Goal: Task Accomplishment & Management: Manage account settings

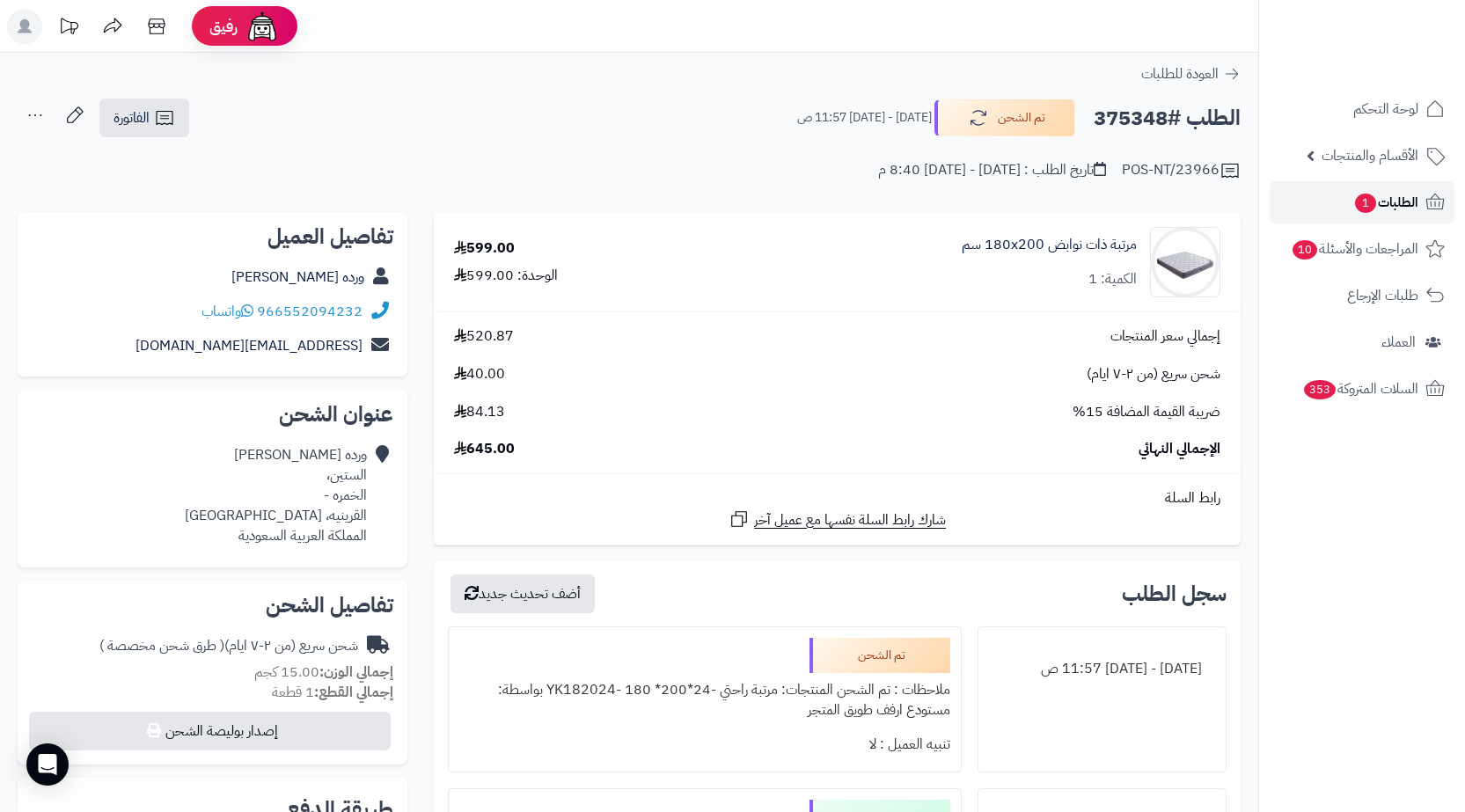
click at [1394, 223] on link "الطلبات 1" at bounding box center [1362, 202] width 184 height 42
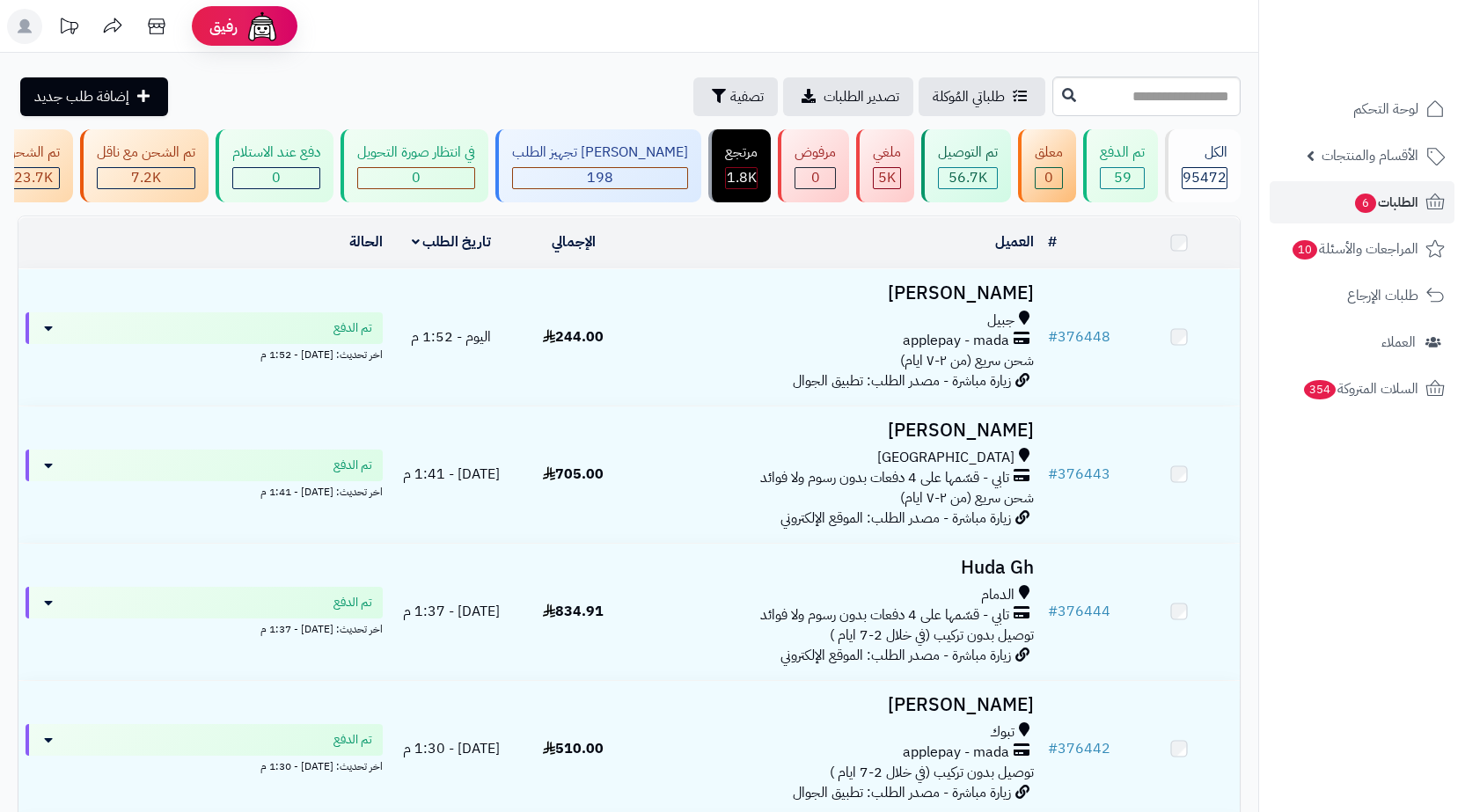
click at [1182, 78] on input "text" at bounding box center [1146, 96] width 188 height 39
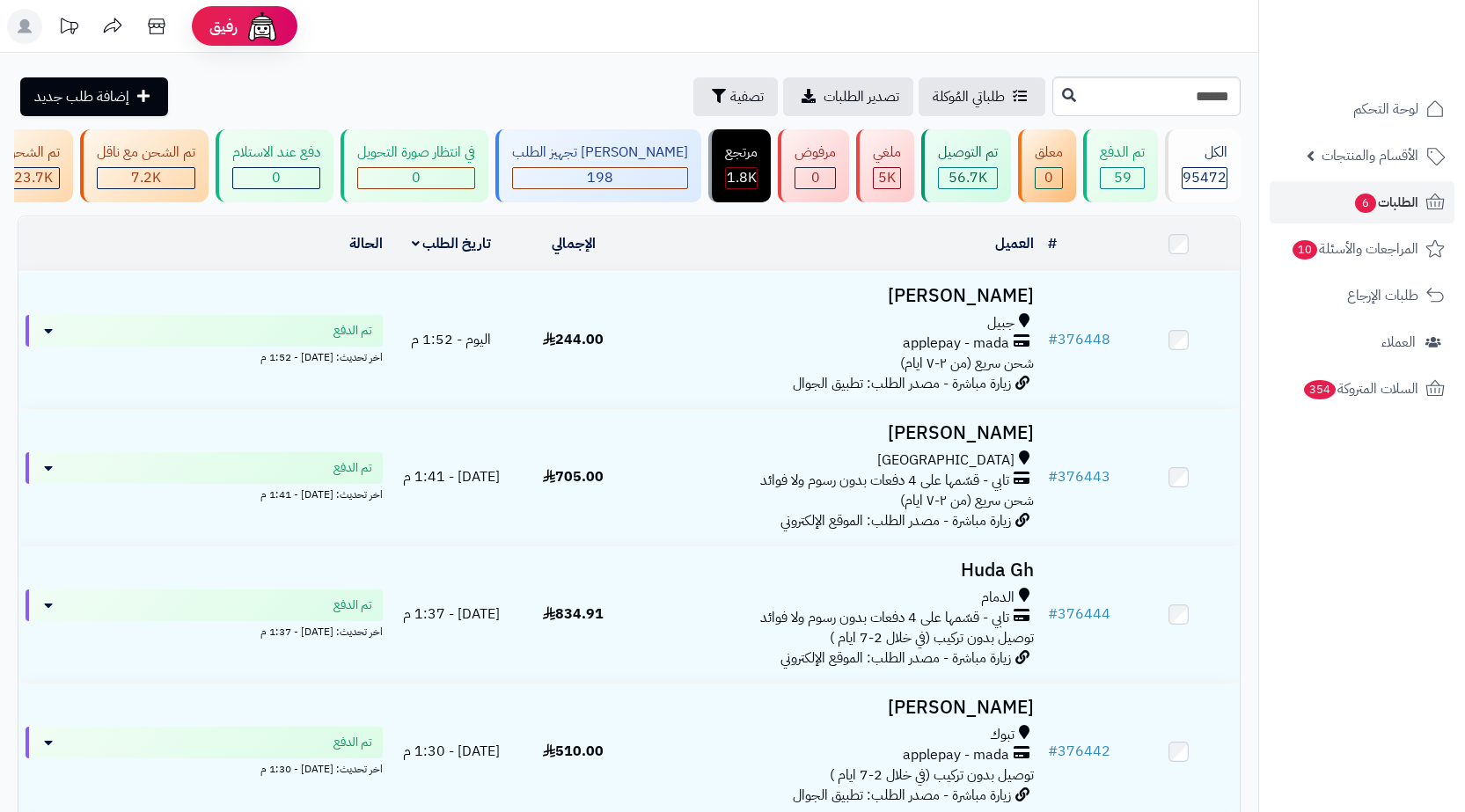
type input "******"
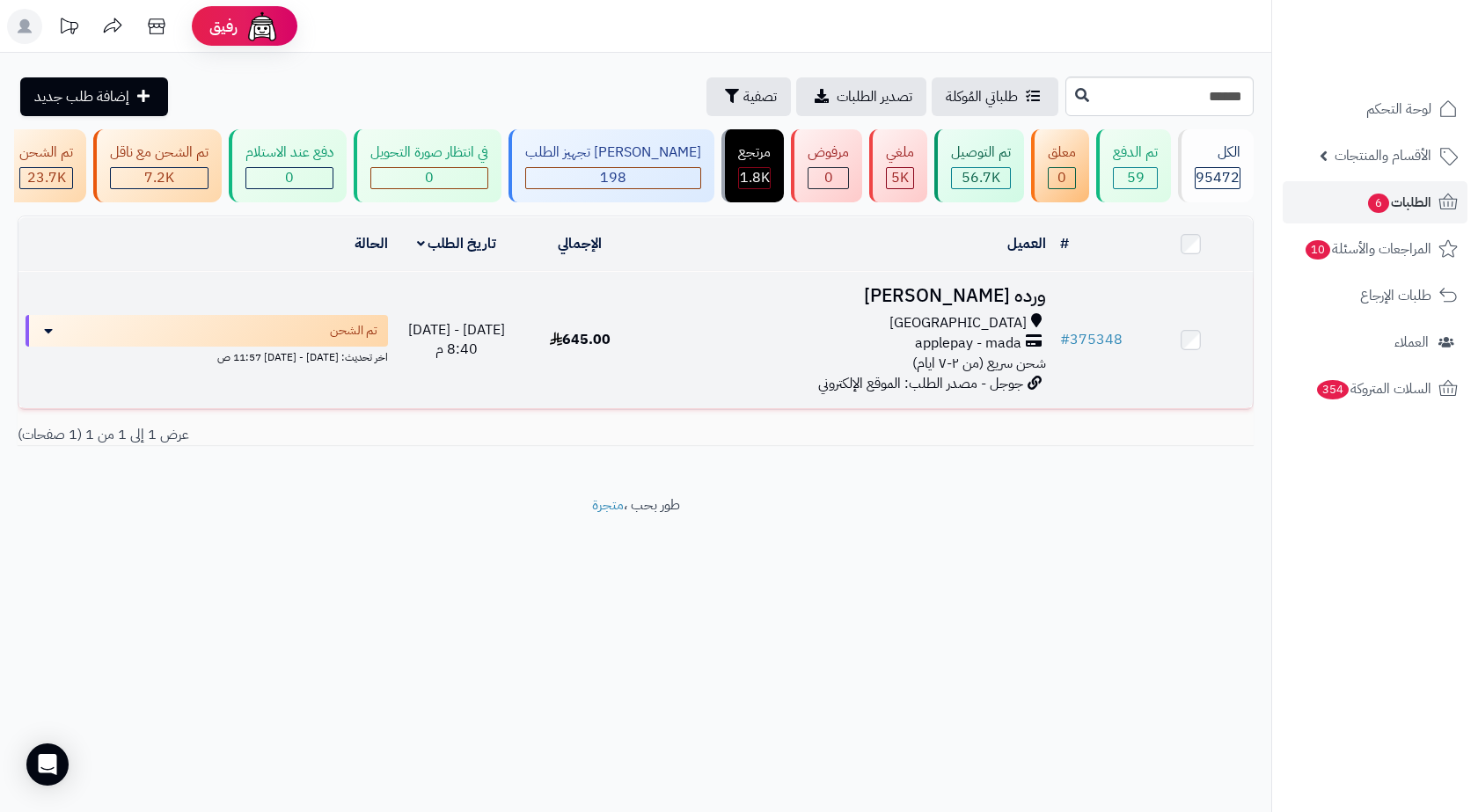
click at [736, 291] on td "ورده [PERSON_NAME] [GEOGRAPHIC_DATA] applepay - mada شحن سريع (من ٢-٧ ايام) جوج…" at bounding box center [847, 339] width 410 height 136
click at [755, 321] on td "ورده [PERSON_NAME] [GEOGRAPHIC_DATA] applepay - mada شحن سريع (من ٢-٧ ايام) جوج…" at bounding box center [847, 339] width 410 height 136
click at [720, 408] on td "ورده [PERSON_NAME] [GEOGRAPHIC_DATA] applepay - mada شحن سريع (من ٢-٧ ايام) جوج…" at bounding box center [847, 339] width 410 height 136
click at [898, 320] on td "ورده [PERSON_NAME] [GEOGRAPHIC_DATA] applepay - mada شحن سريع (من ٢-٧ ايام) جوج…" at bounding box center [847, 339] width 410 height 136
click at [879, 333] on div "[GEOGRAPHIC_DATA]" at bounding box center [848, 323] width 397 height 20
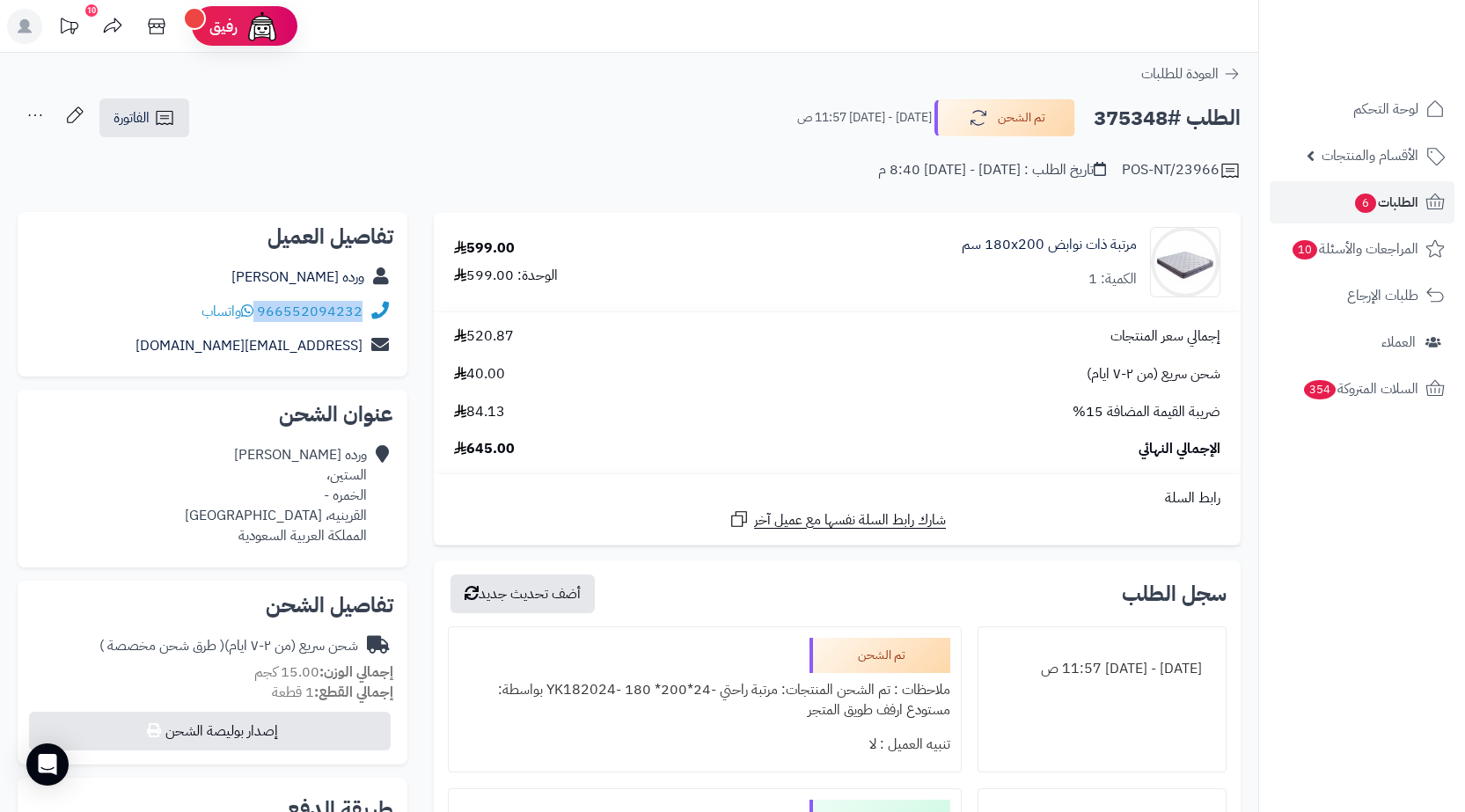
drag, startPoint x: 370, startPoint y: 312, endPoint x: 247, endPoint y: 314, distance: 123.0
click at [247, 314] on div "966552094232 واتساب" at bounding box center [213, 312] width 362 height 35
click at [1154, 114] on h2 "الطلب #375348" at bounding box center [1167, 118] width 147 height 37
copy h2 "375348"
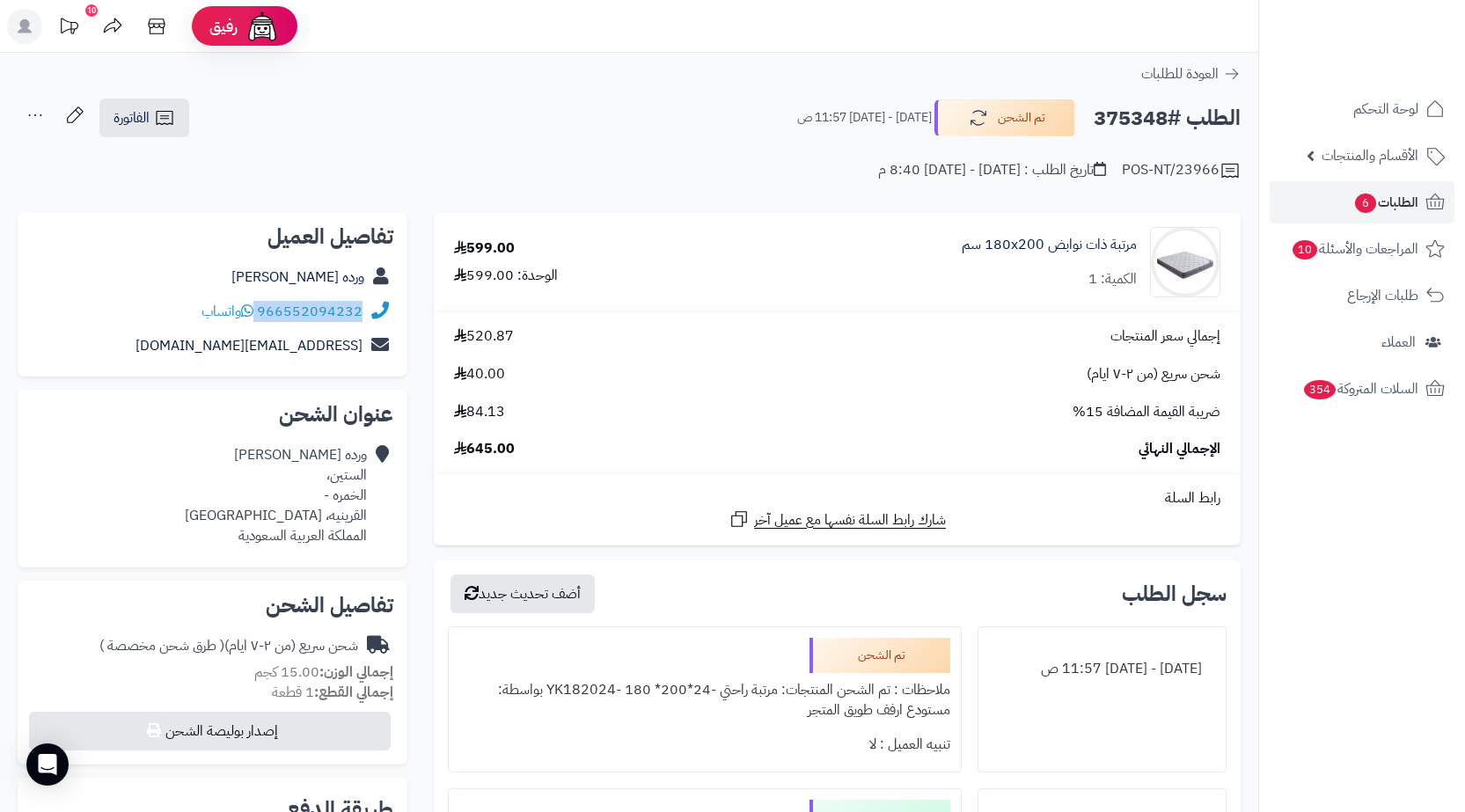
drag, startPoint x: 368, startPoint y: 317, endPoint x: 256, endPoint y: 328, distance: 112.5
click at [256, 328] on div "966552094232 واتساب" at bounding box center [213, 312] width 362 height 35
copy div "966552094232"
click at [1365, 213] on span "الطلبات 6" at bounding box center [1385, 202] width 65 height 25
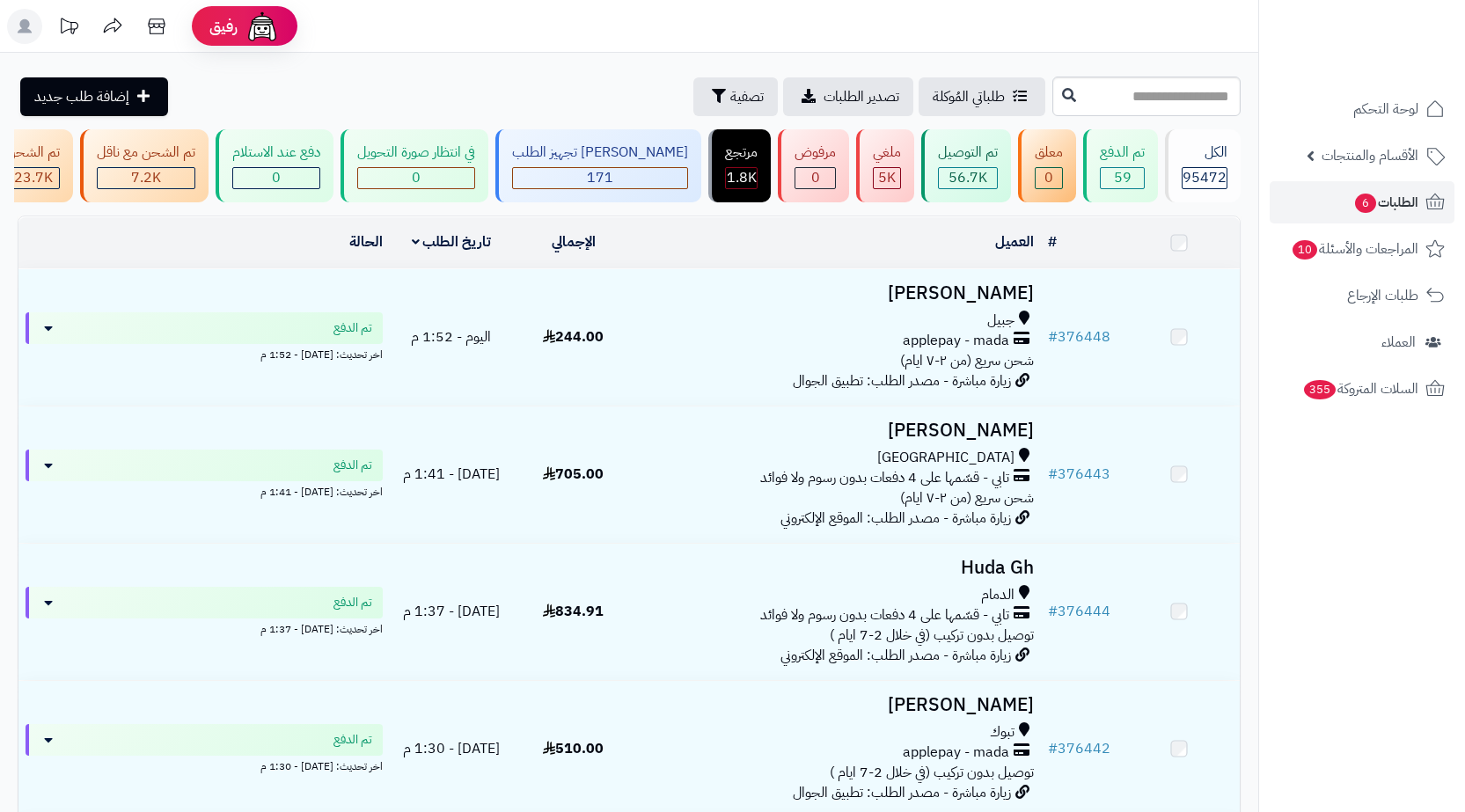
click at [1141, 89] on input "text" at bounding box center [1146, 96] width 188 height 39
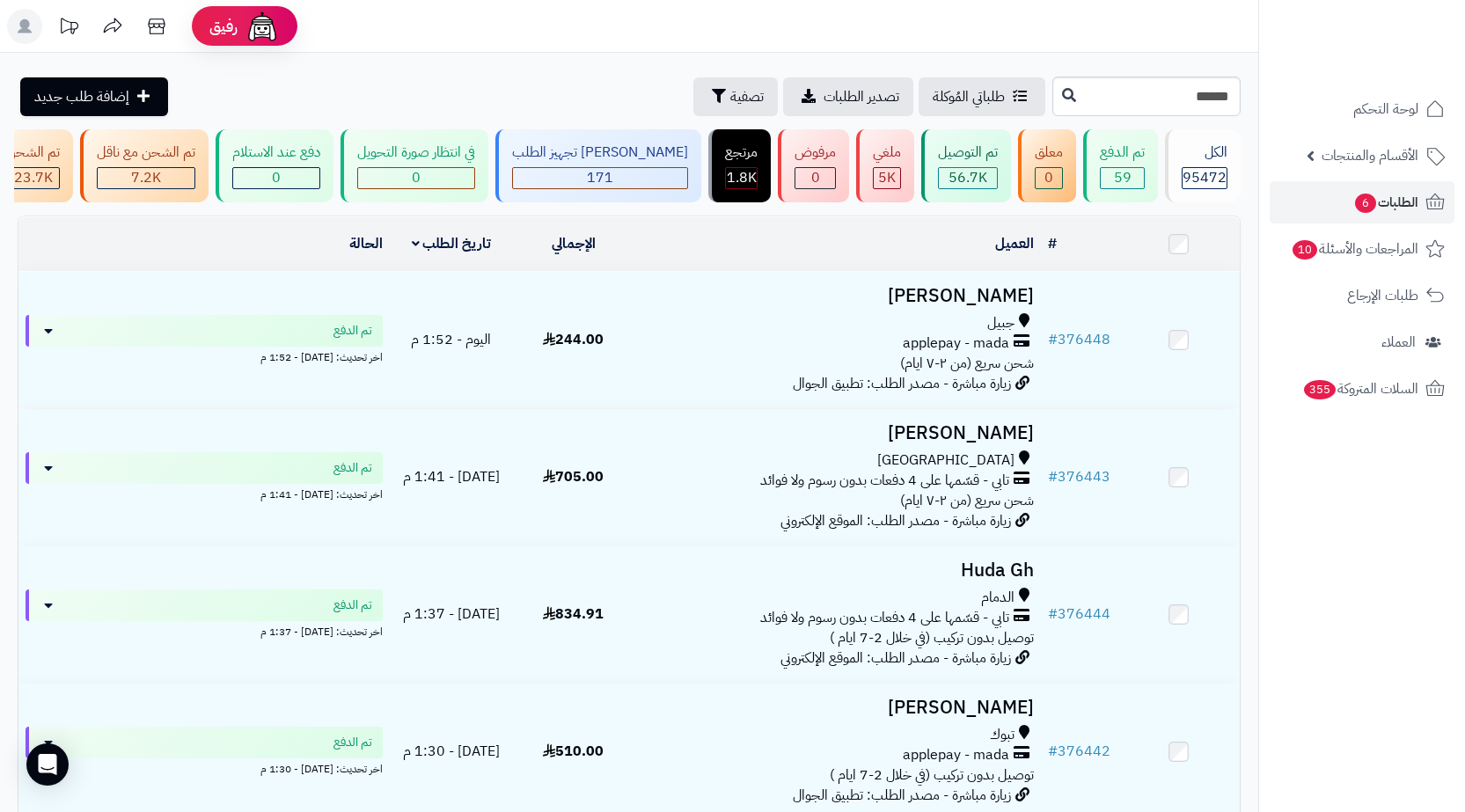
type input "******"
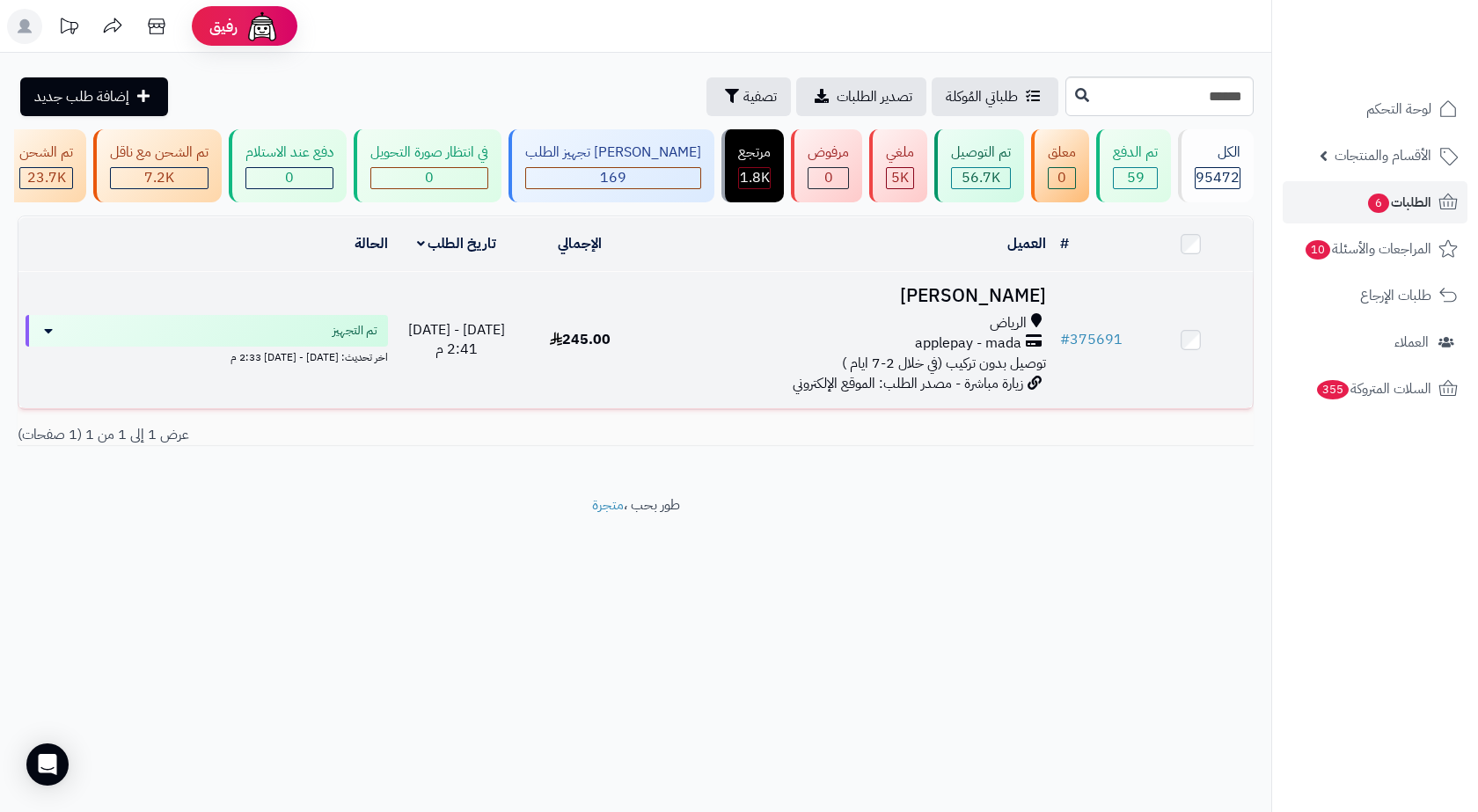
click at [945, 303] on h3 "جازيه القرشي" at bounding box center [848, 296] width 397 height 20
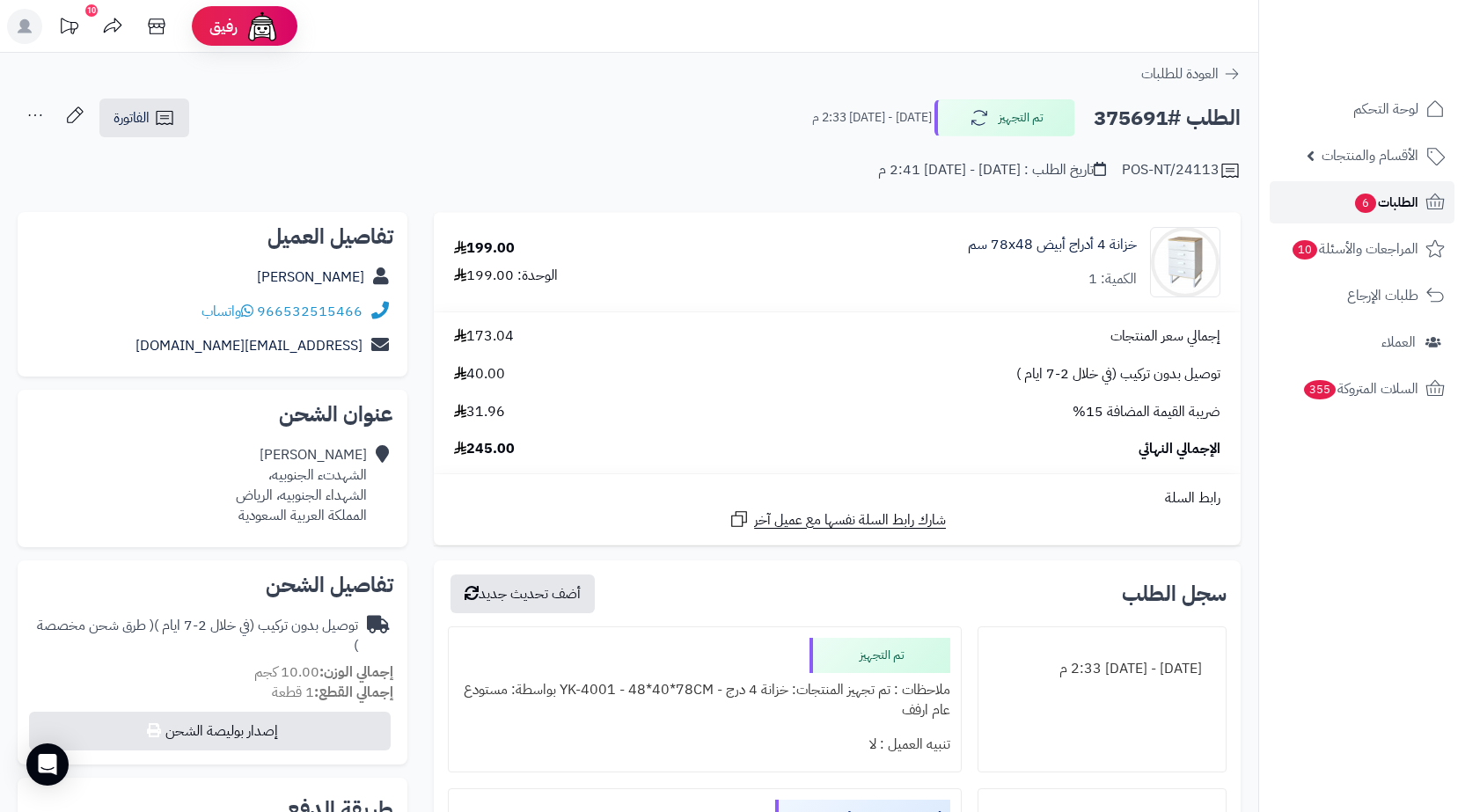
click at [1307, 193] on link "الطلبات 6" at bounding box center [1362, 202] width 184 height 42
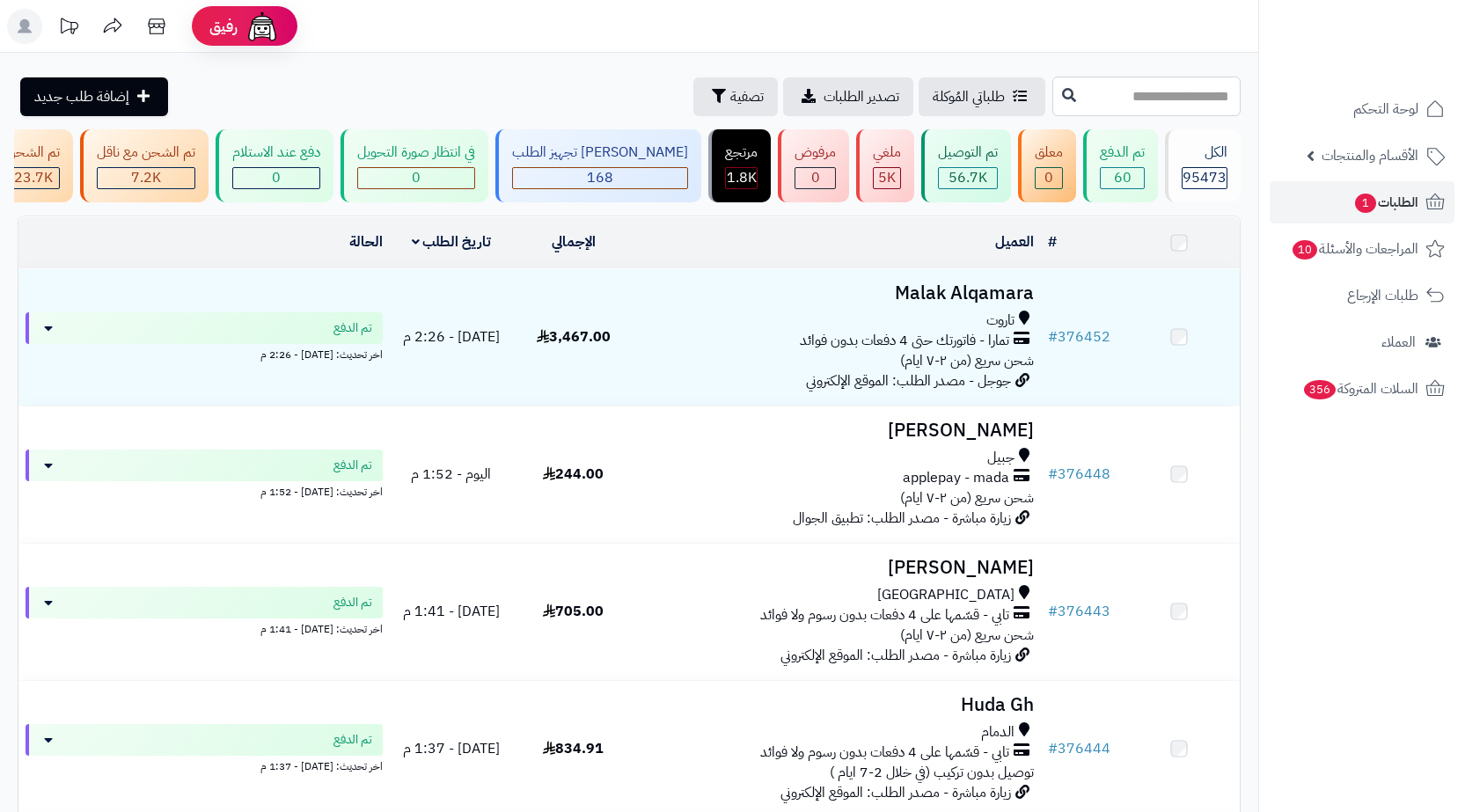
drag, startPoint x: 1206, startPoint y: 97, endPoint x: 1217, endPoint y: 96, distance: 11.0
click at [1207, 96] on input "text" at bounding box center [1146, 96] width 188 height 39
paste input "******"
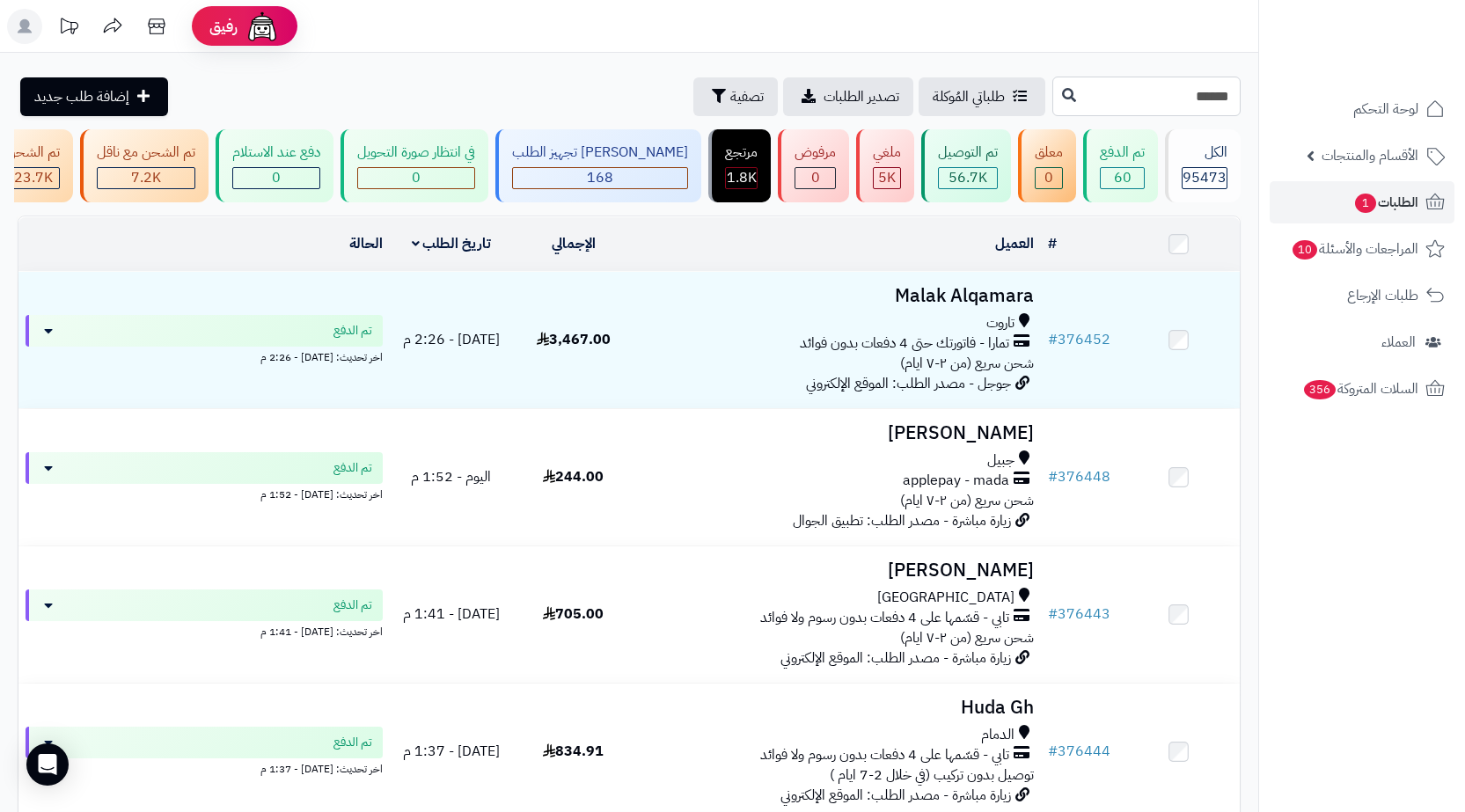
type input "******"
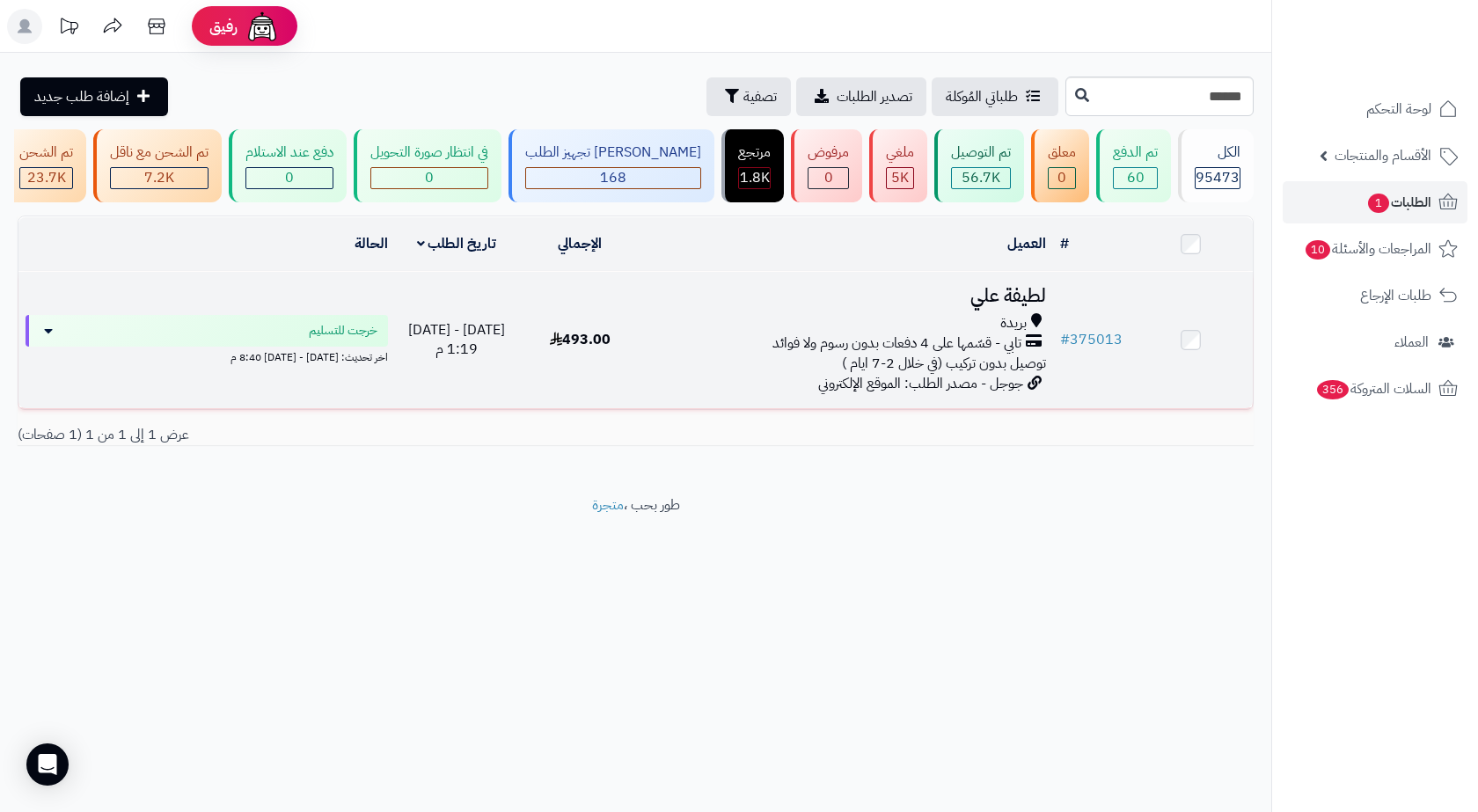
click at [884, 333] on div "بريدة" at bounding box center [848, 323] width 397 height 20
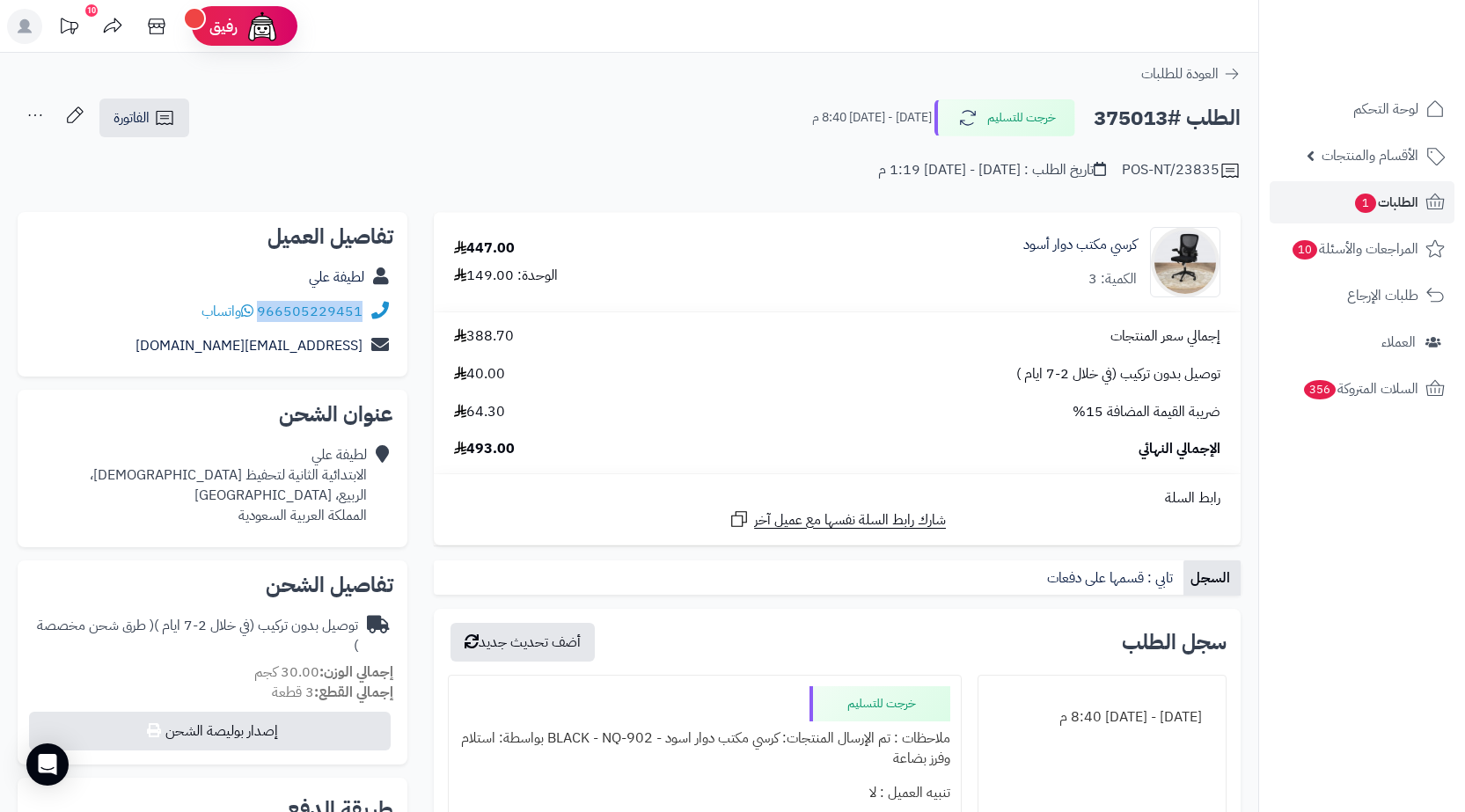
drag, startPoint x: 370, startPoint y: 313, endPoint x: 265, endPoint y: 315, distance: 105.0
click at [265, 315] on div "966505229451 واتساب" at bounding box center [213, 312] width 362 height 35
click at [186, 121] on link "الفاتورة" at bounding box center [144, 118] width 90 height 38
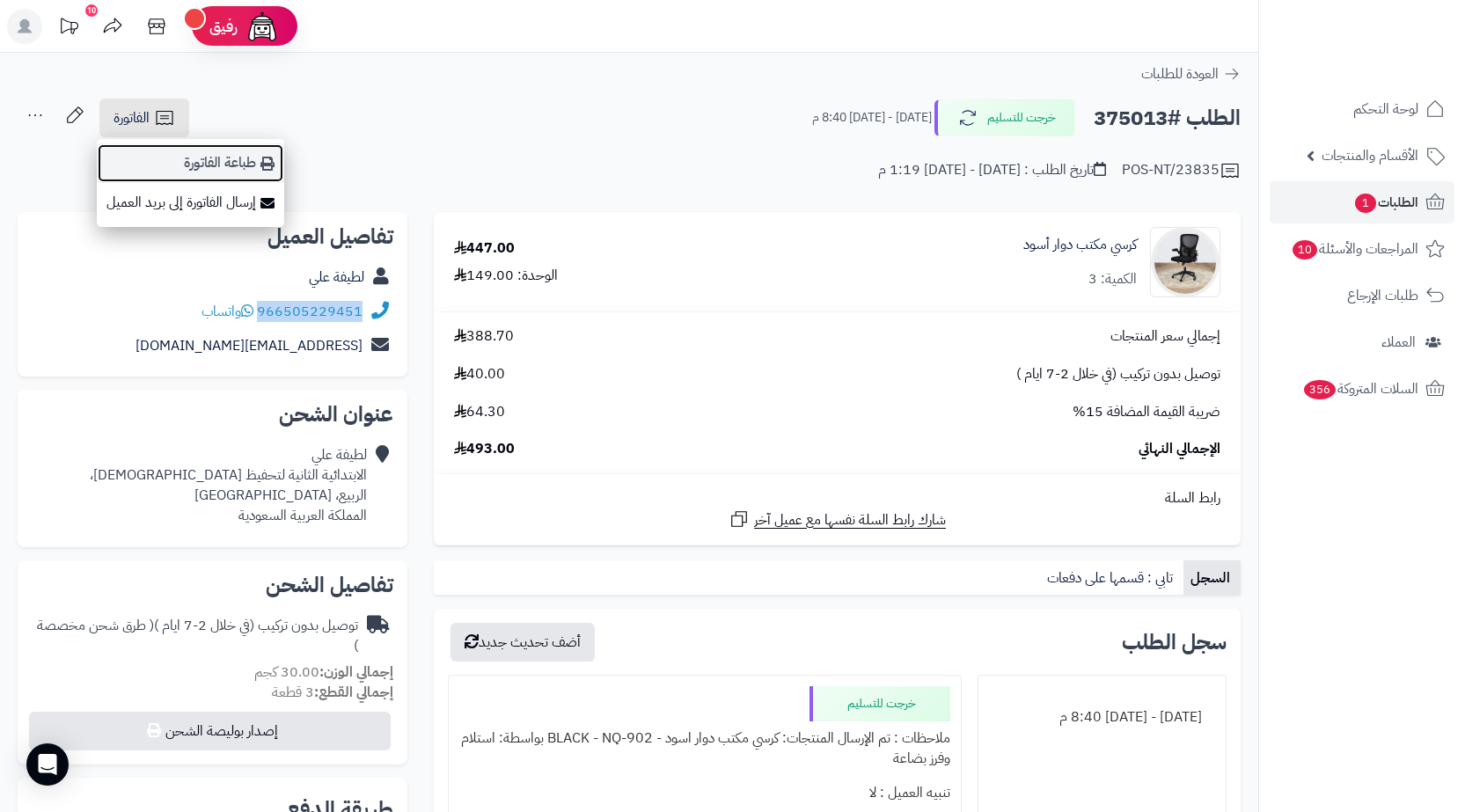
click at [201, 146] on link "طباعة الفاتورة" at bounding box center [191, 163] width 187 height 39
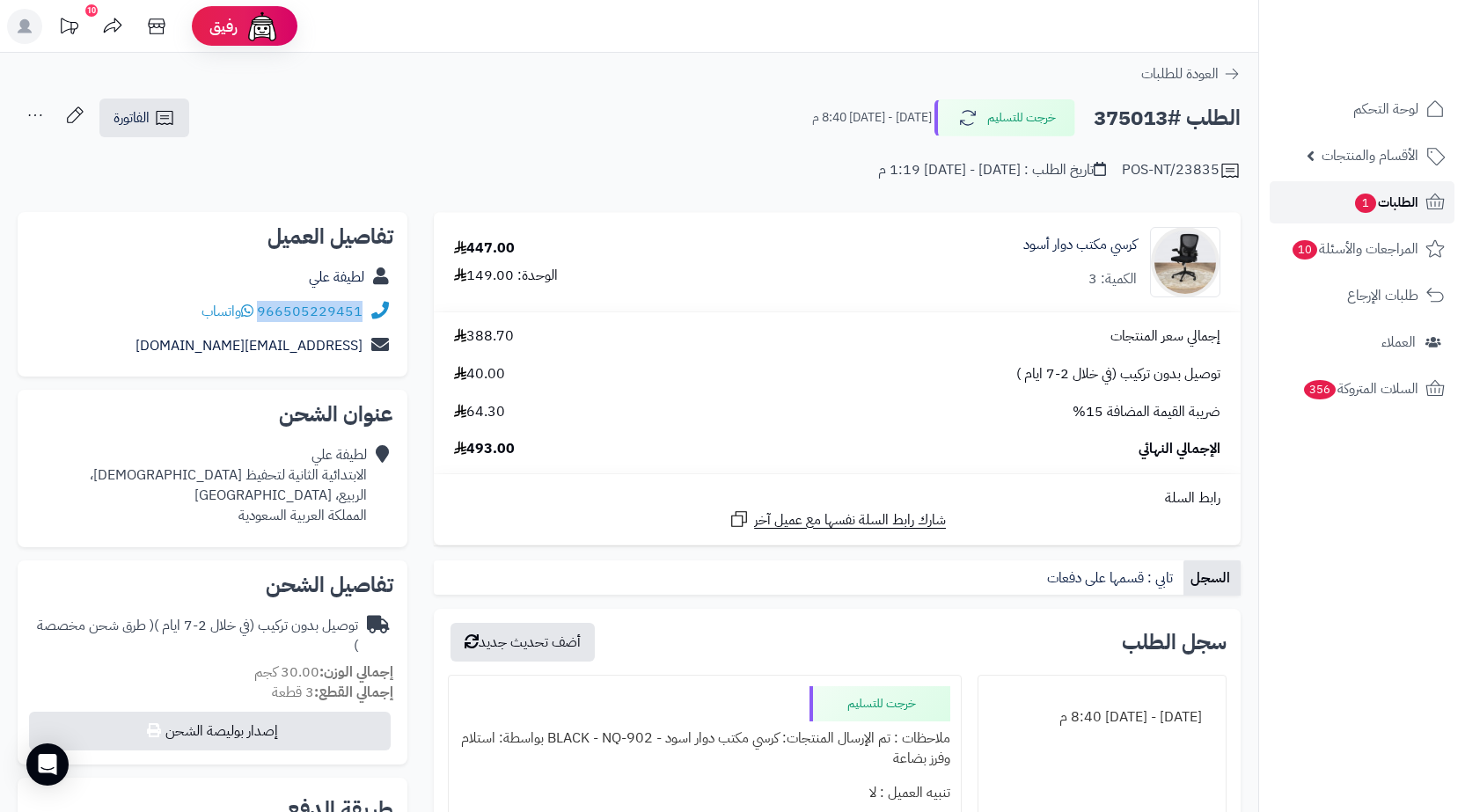
drag, startPoint x: 1350, startPoint y: 185, endPoint x: 1242, endPoint y: 165, distance: 109.8
click at [1351, 184] on link "الطلبات 1" at bounding box center [1362, 202] width 184 height 42
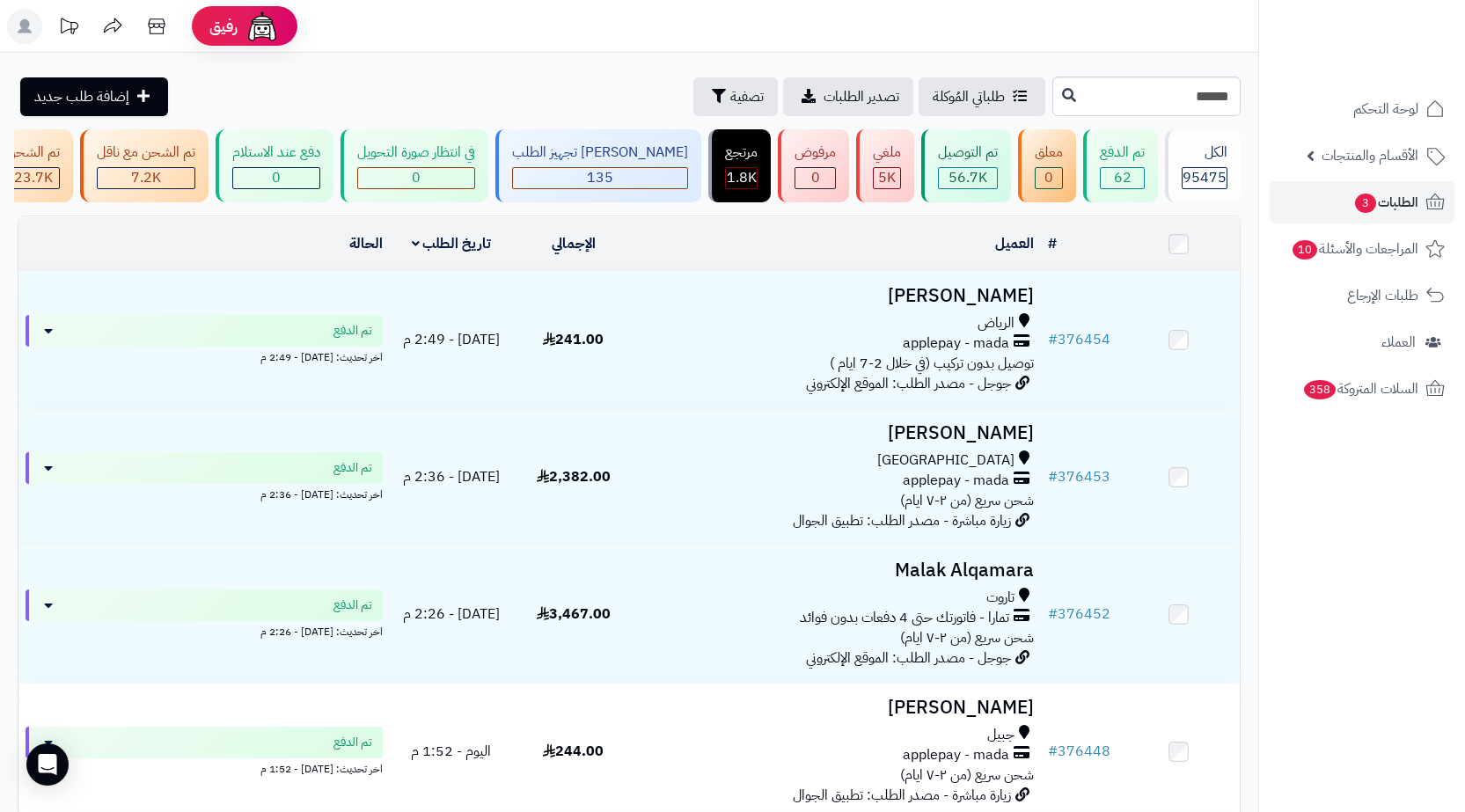
type input "******"
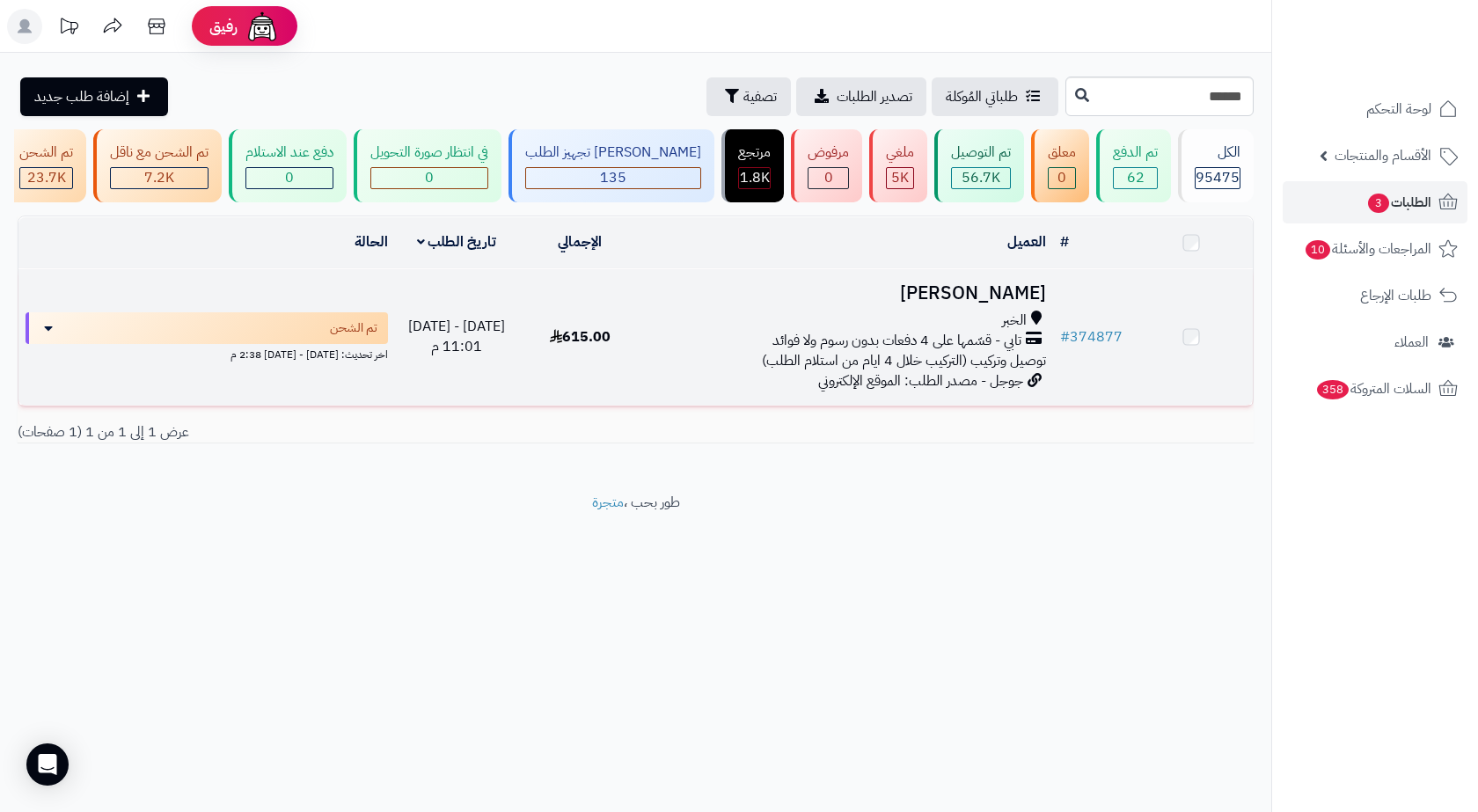
click at [926, 344] on span "تابي - قسّمها على 4 دفعات بدون رسوم ولا فوائد" at bounding box center [897, 340] width 249 height 20
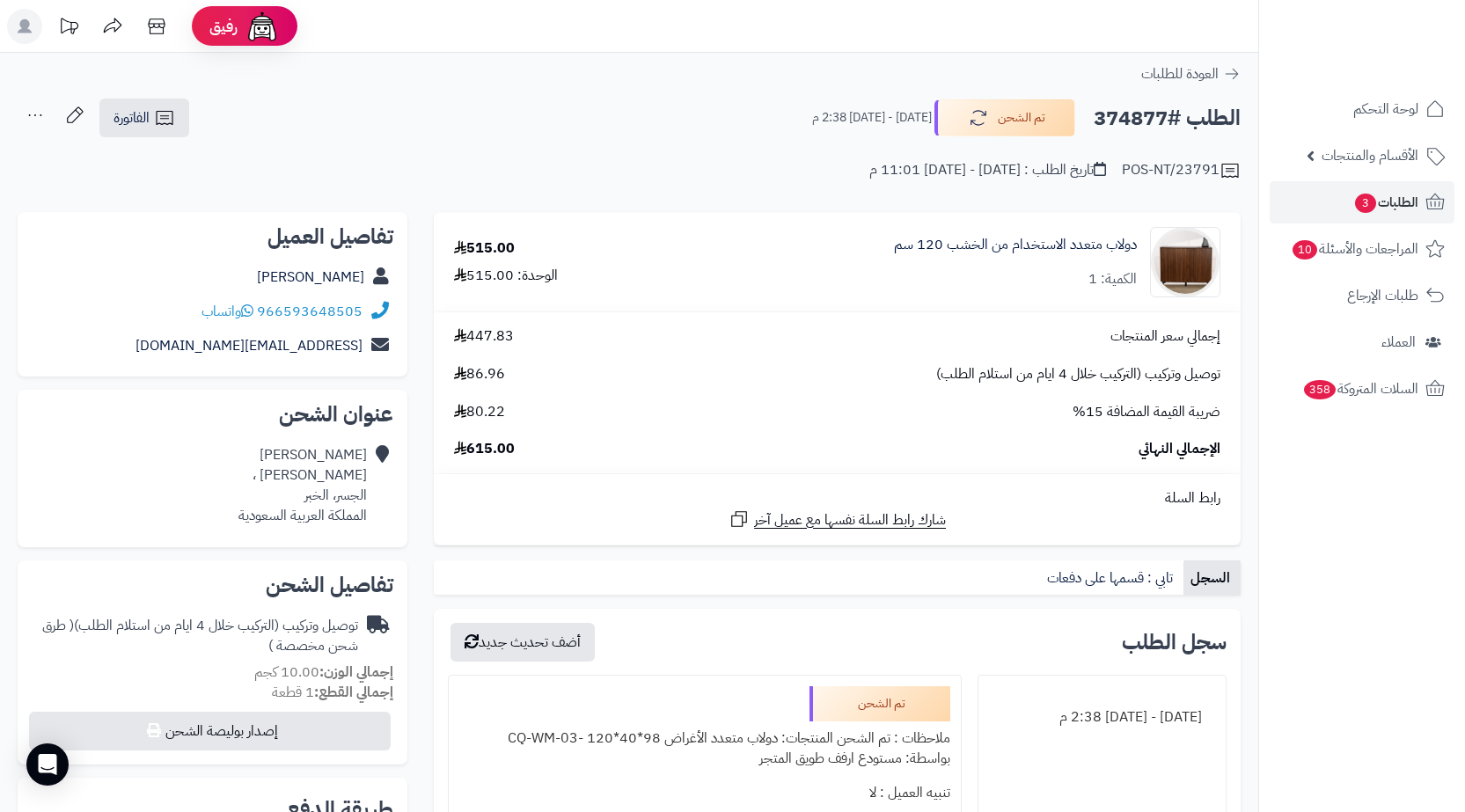
click at [1133, 106] on h2 "الطلب #374877" at bounding box center [1167, 118] width 147 height 37
copy h2 "374877"
click at [184, 125] on link "الفاتورة" at bounding box center [144, 118] width 90 height 38
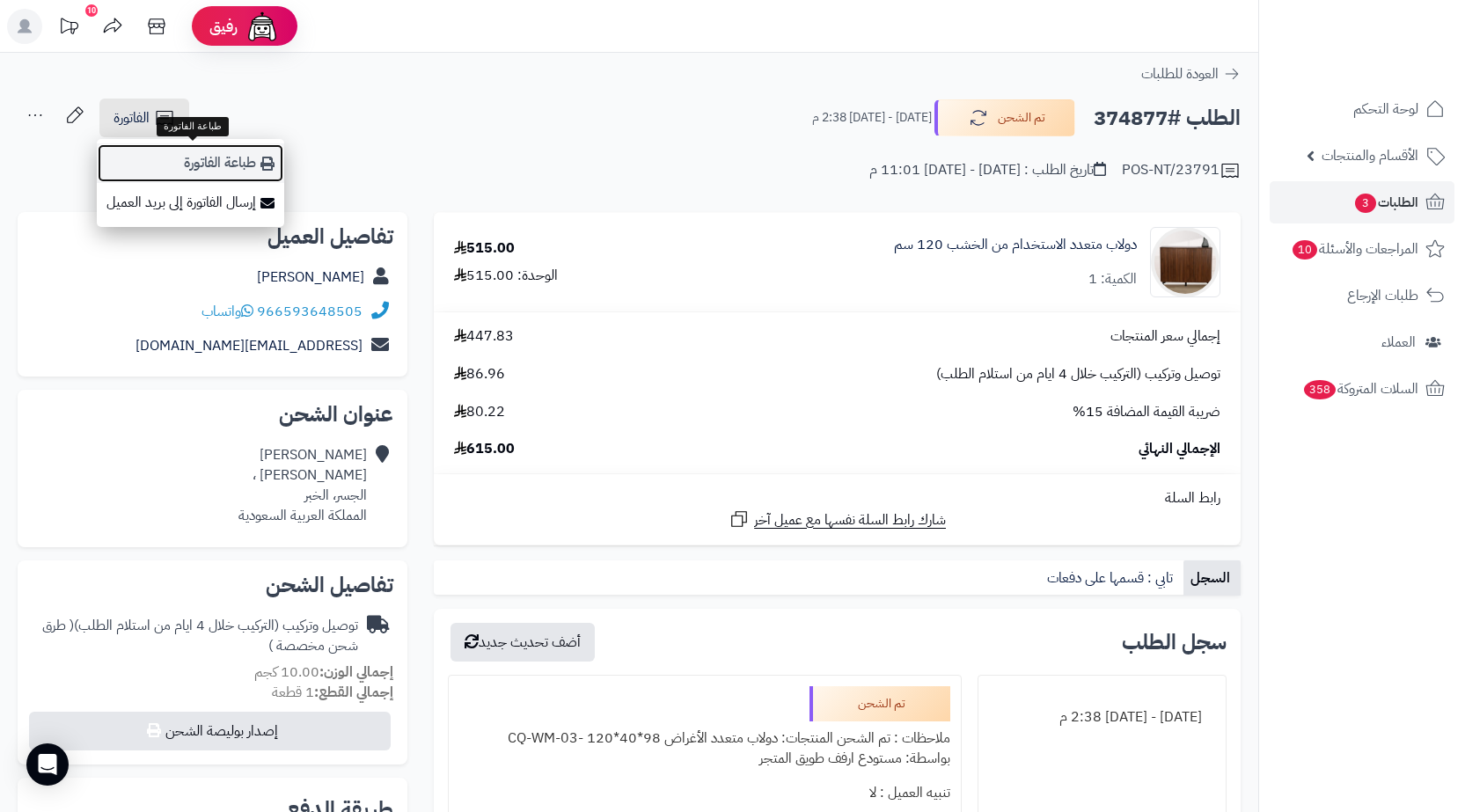
click at [234, 157] on link "طباعة الفاتورة" at bounding box center [191, 163] width 187 height 39
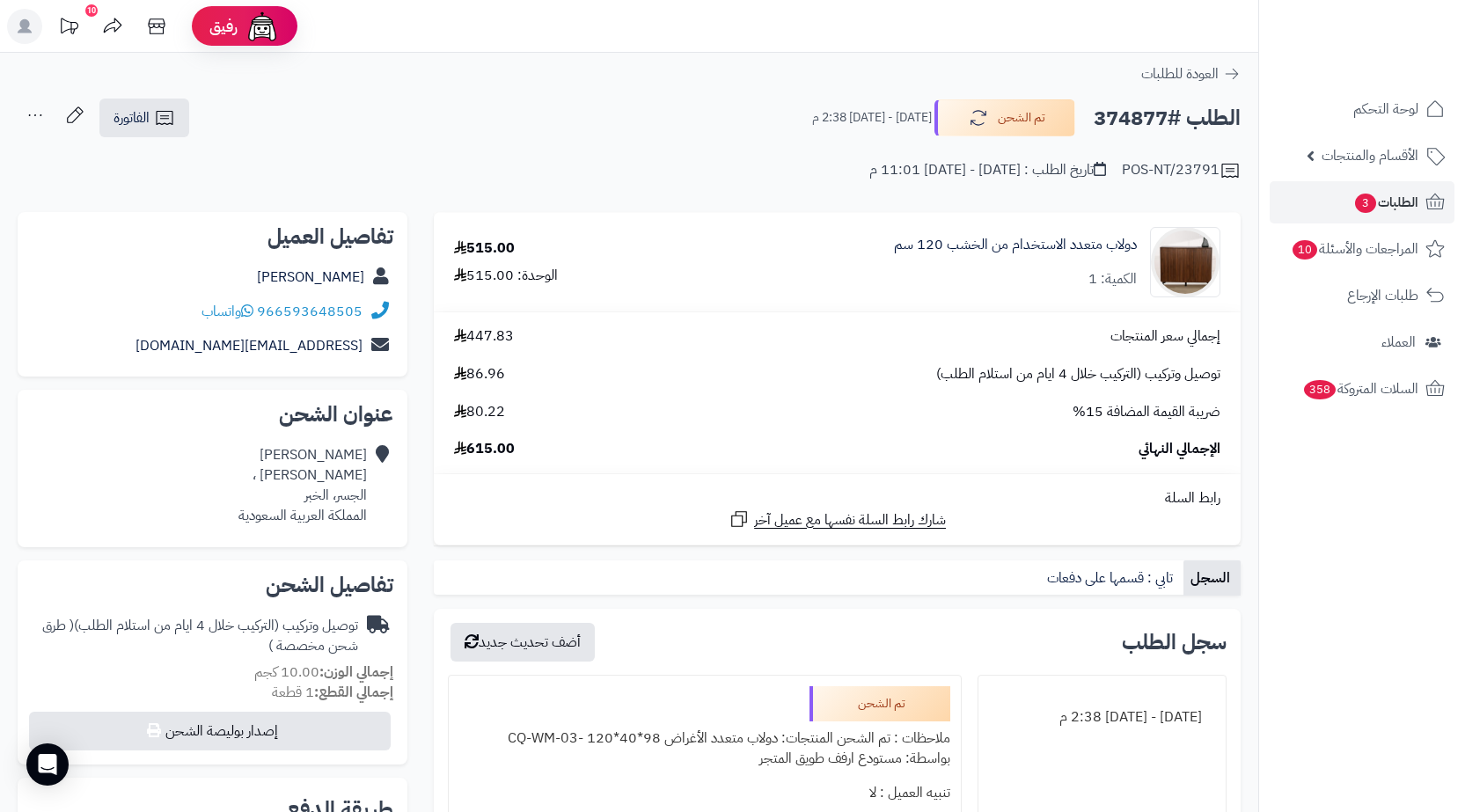
copy h2 "374877"
click at [1284, 192] on link "الطلبات 3" at bounding box center [1362, 202] width 184 height 42
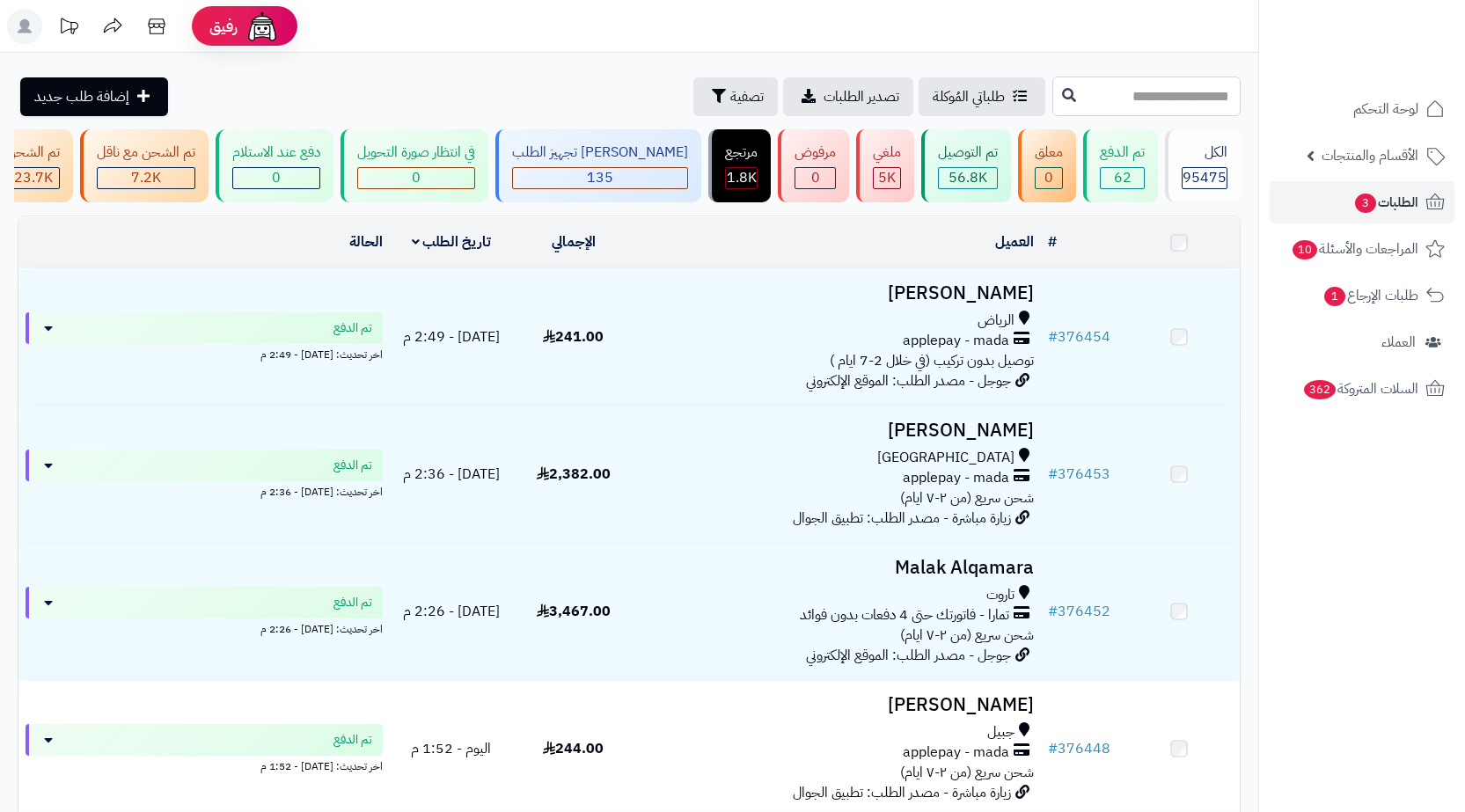
drag, startPoint x: 0, startPoint y: 0, endPoint x: 1171, endPoint y: 96, distance: 1174.9
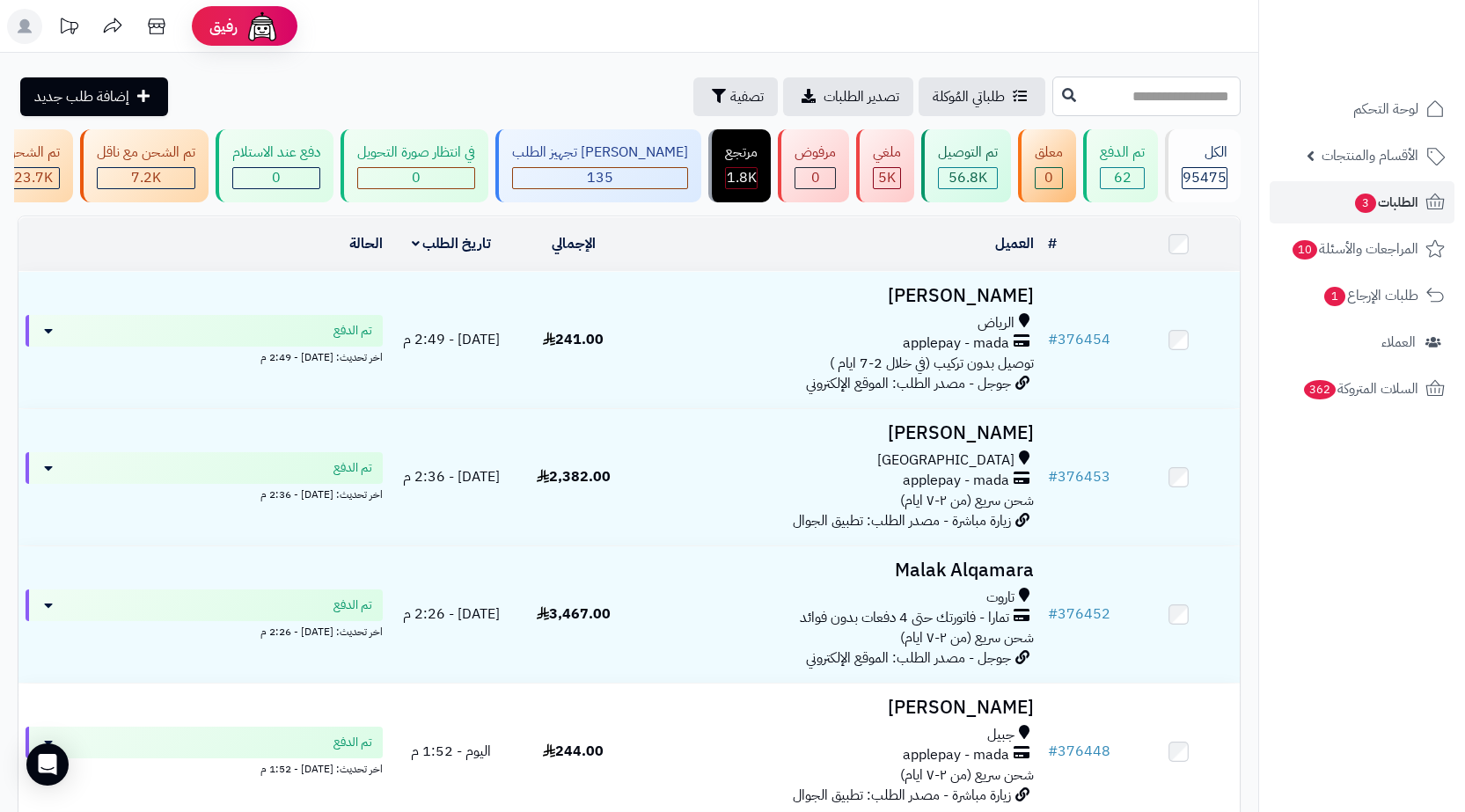
paste input "******"
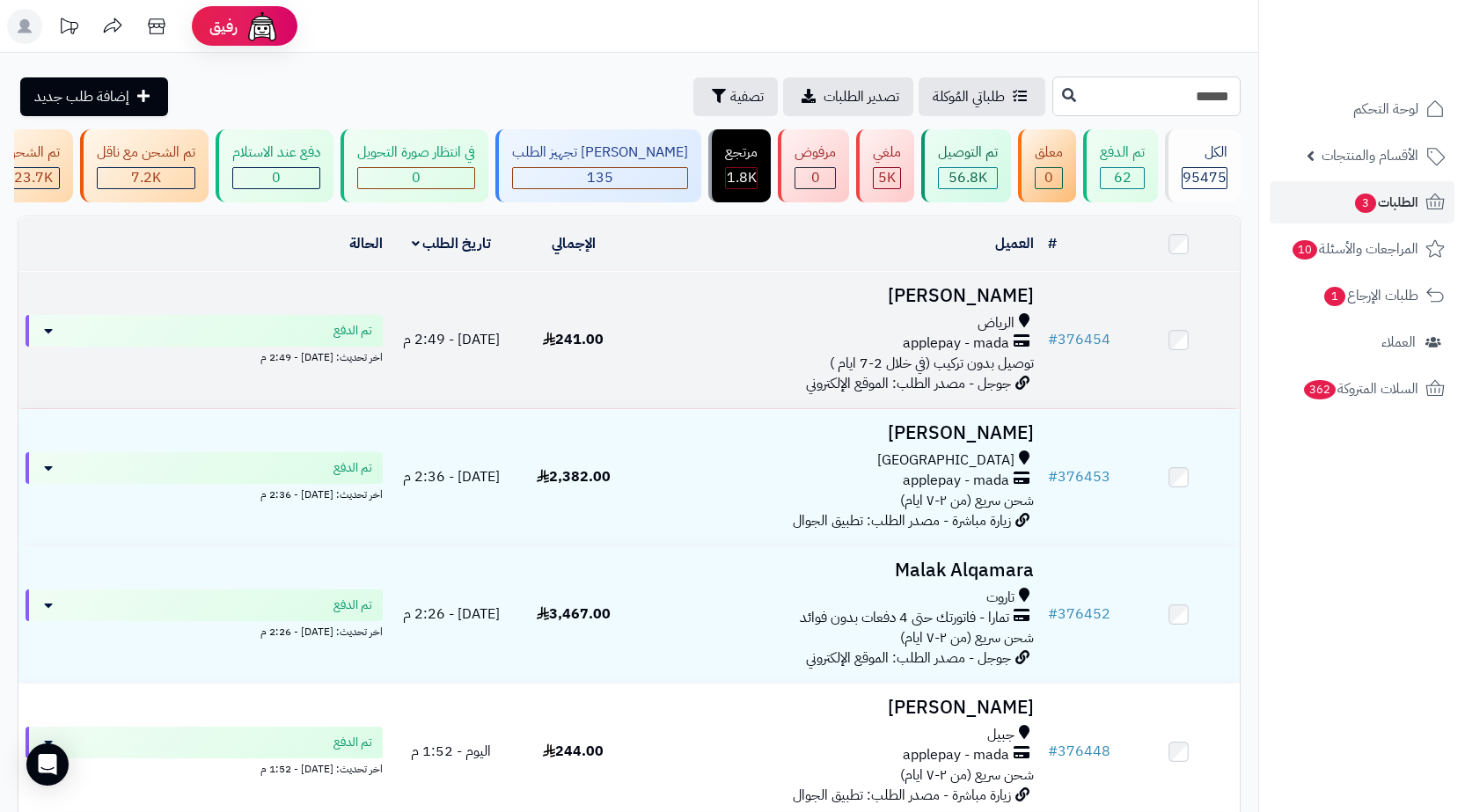
type input "******"
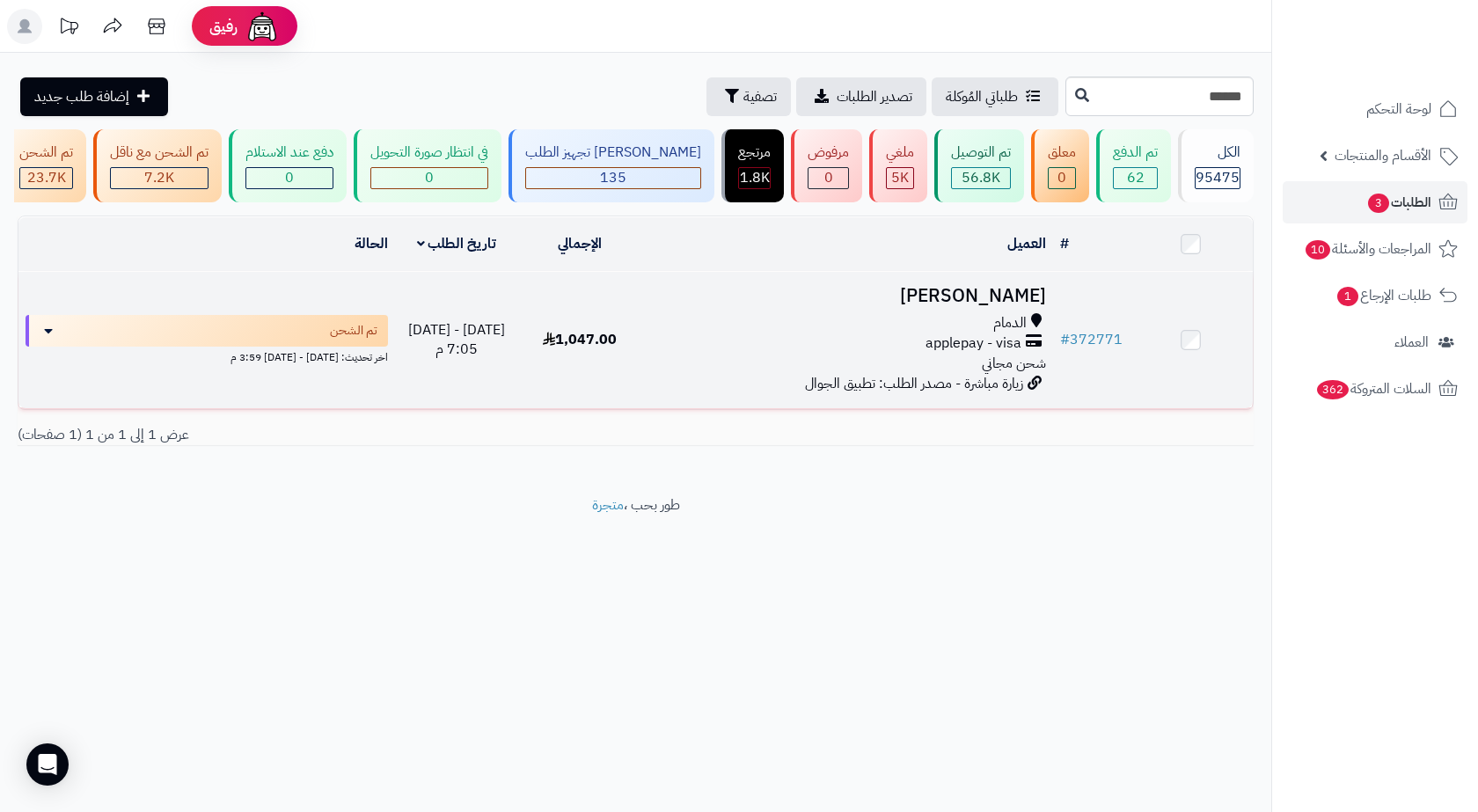
click at [677, 333] on div "الدمام" at bounding box center [848, 323] width 397 height 20
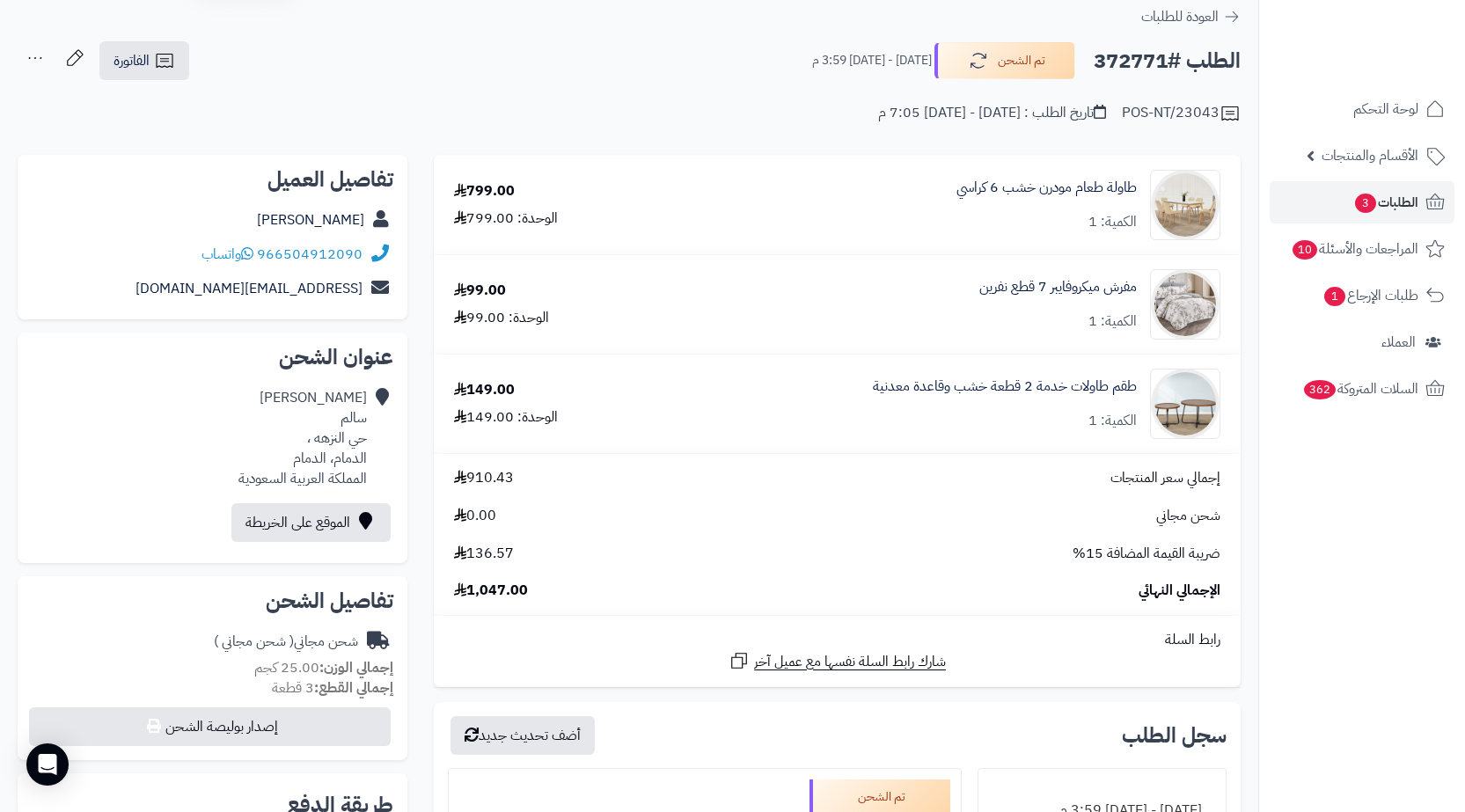
scroll to position [88, 0]
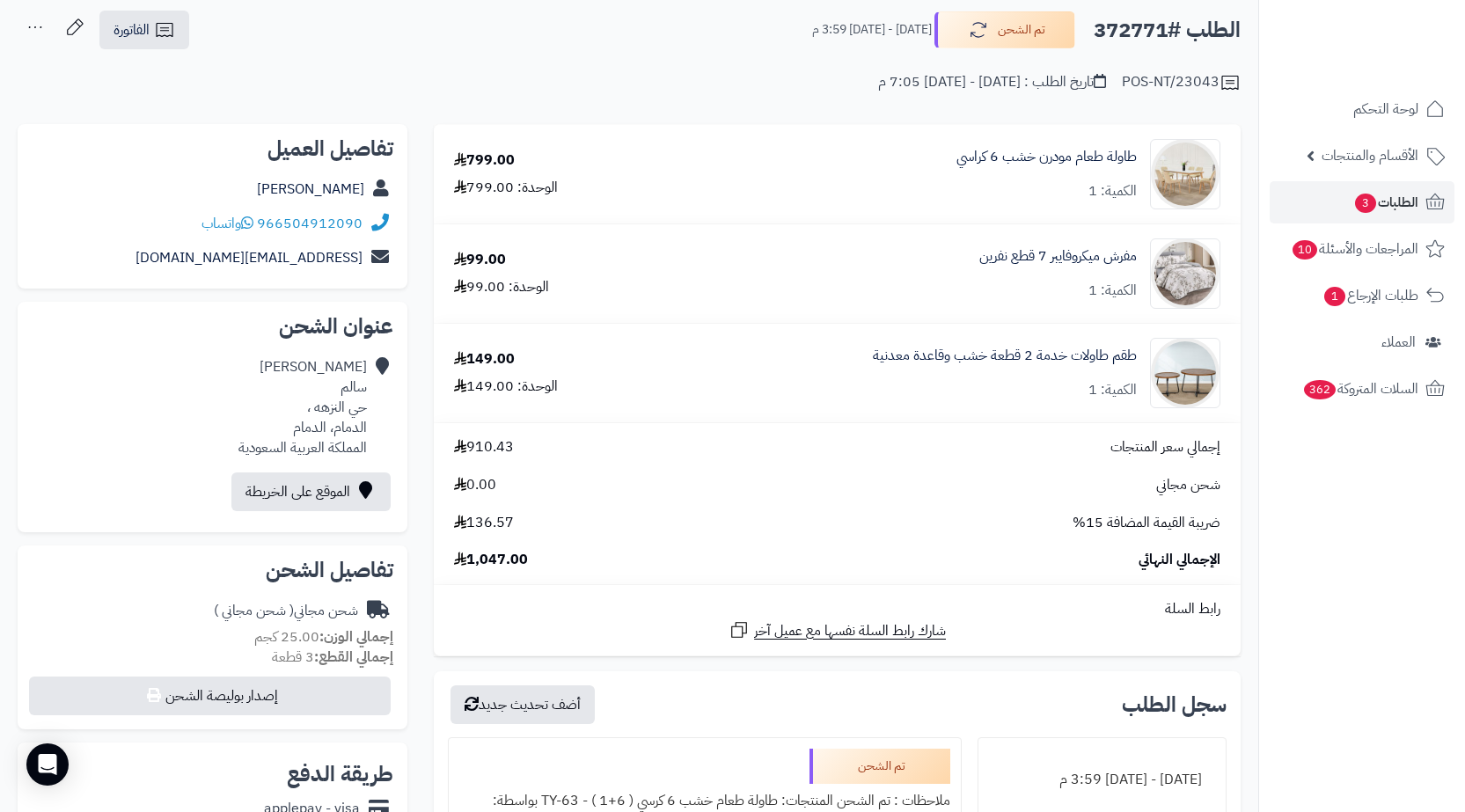
click at [1134, 37] on h2 "الطلب #372771" at bounding box center [1167, 30] width 147 height 37
copy h2 "372771"
click at [152, 37] on link "الفاتورة" at bounding box center [144, 29] width 90 height 38
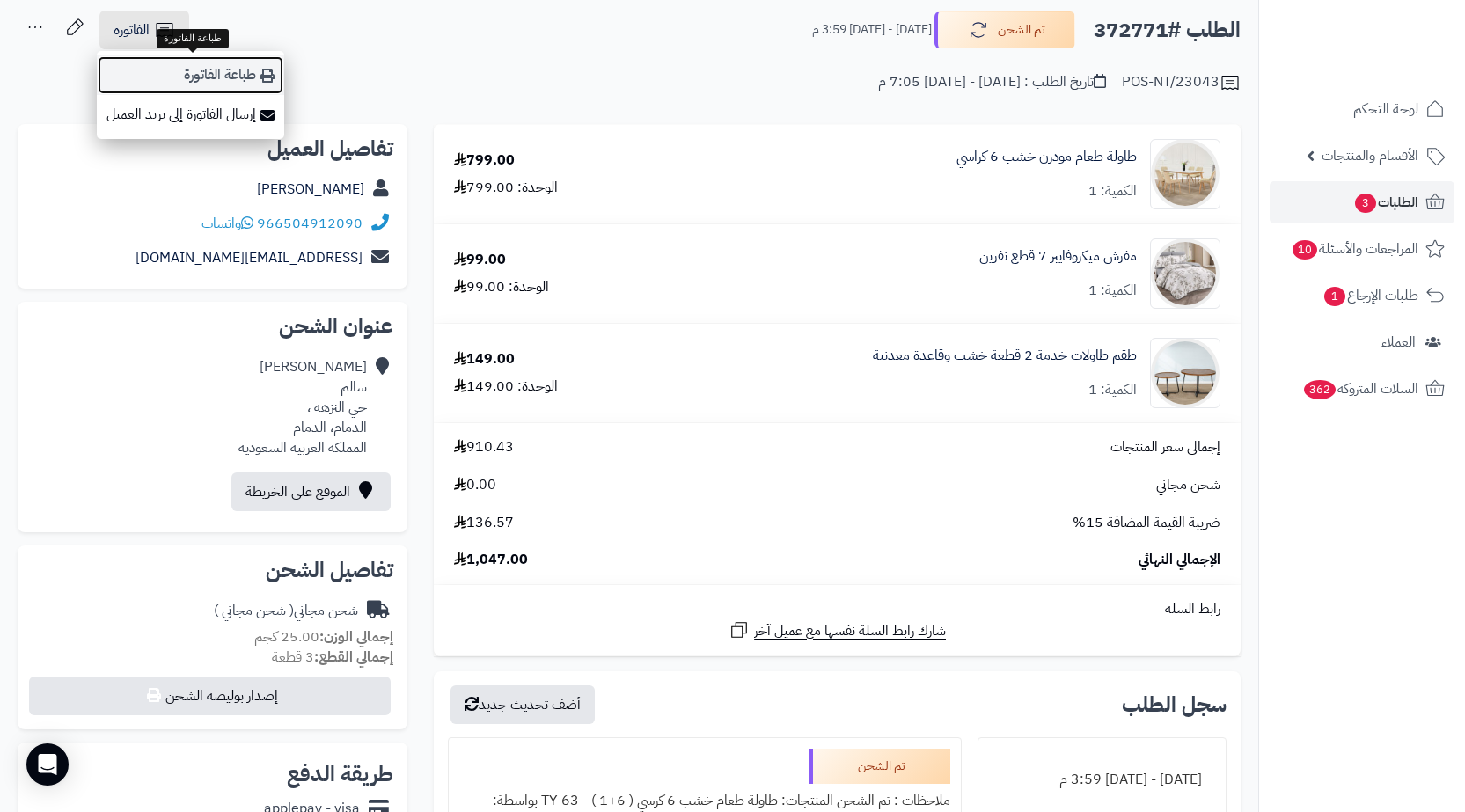
click at [164, 66] on link "طباعة الفاتورة" at bounding box center [191, 75] width 187 height 39
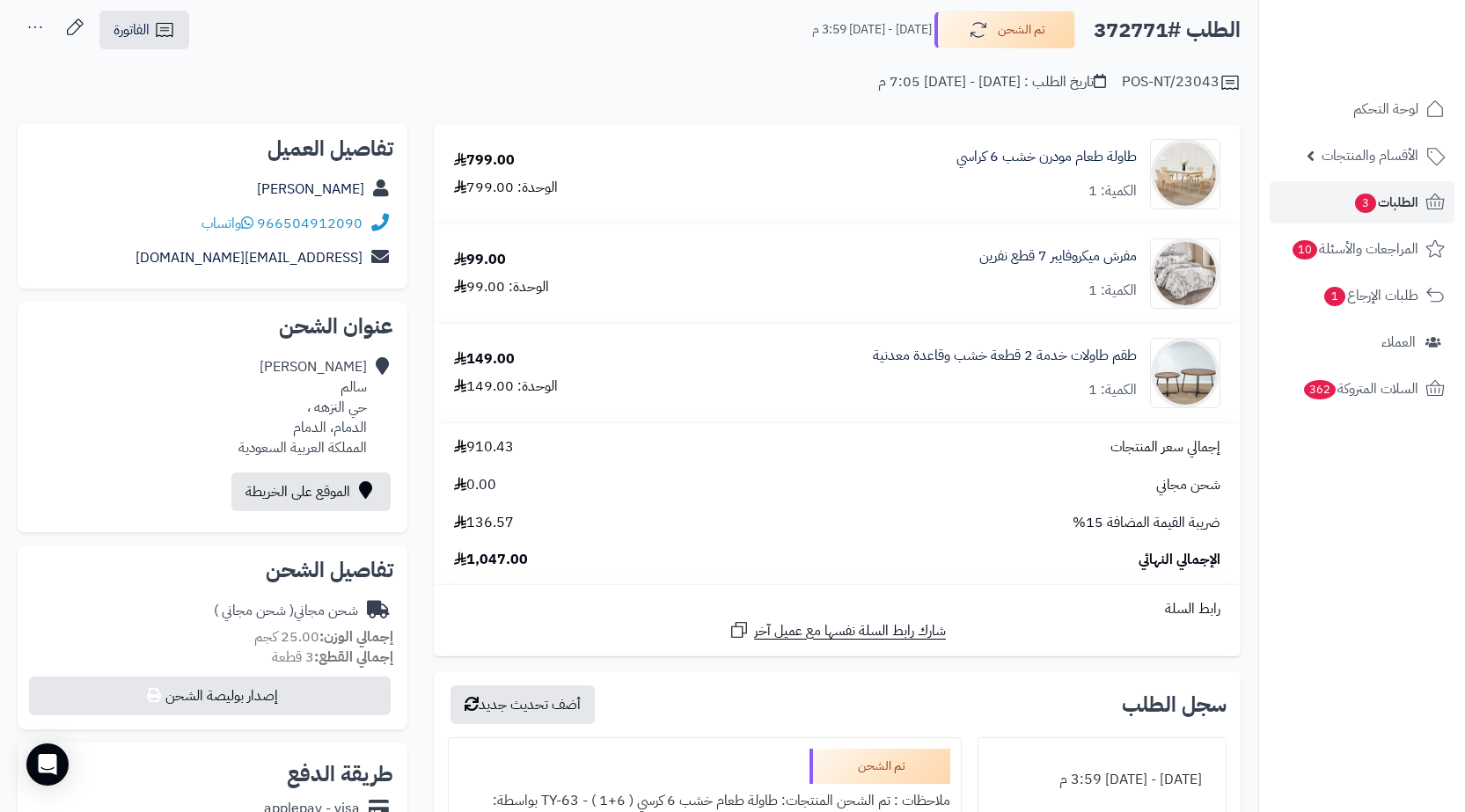
copy h2 "372771"
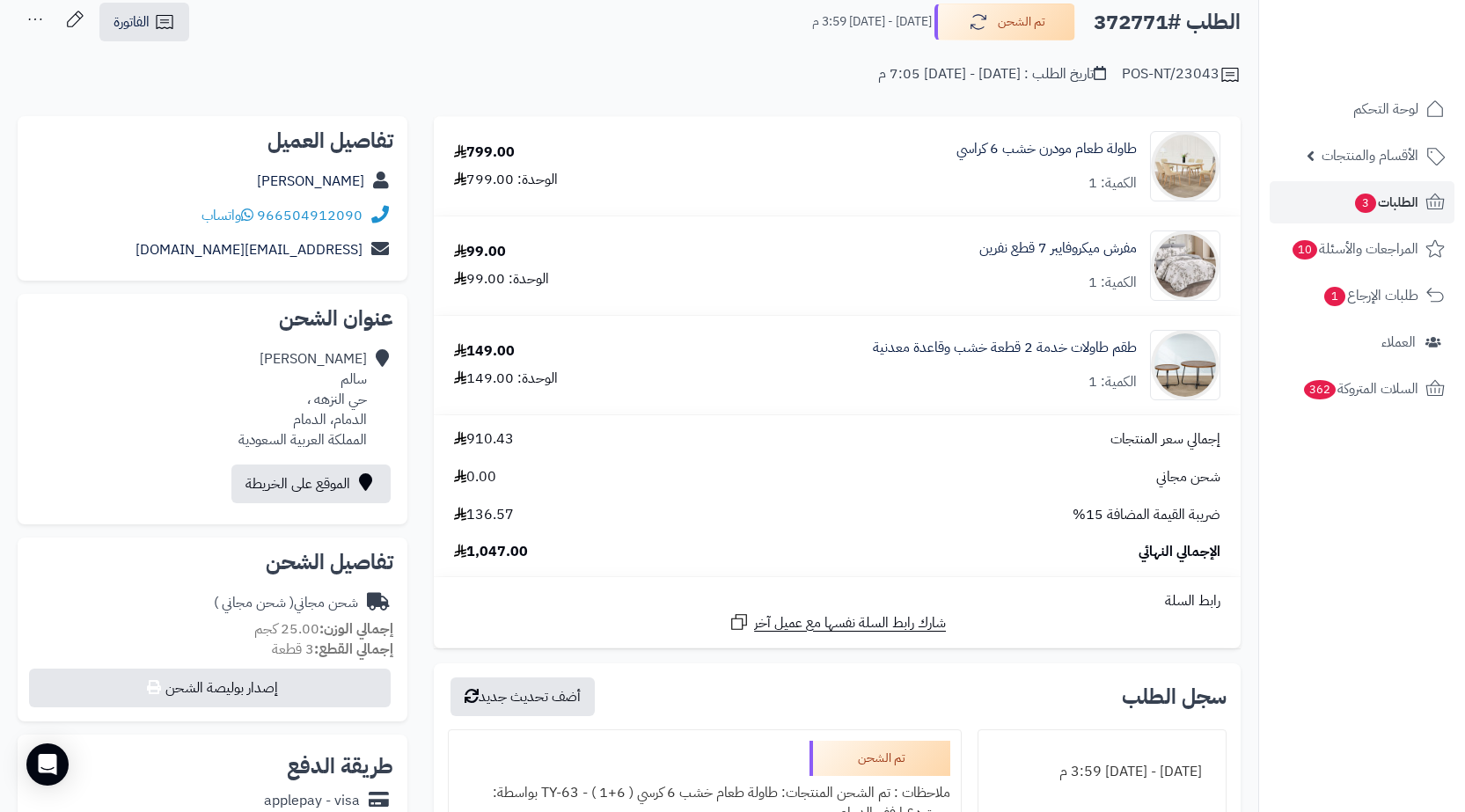
scroll to position [0, 0]
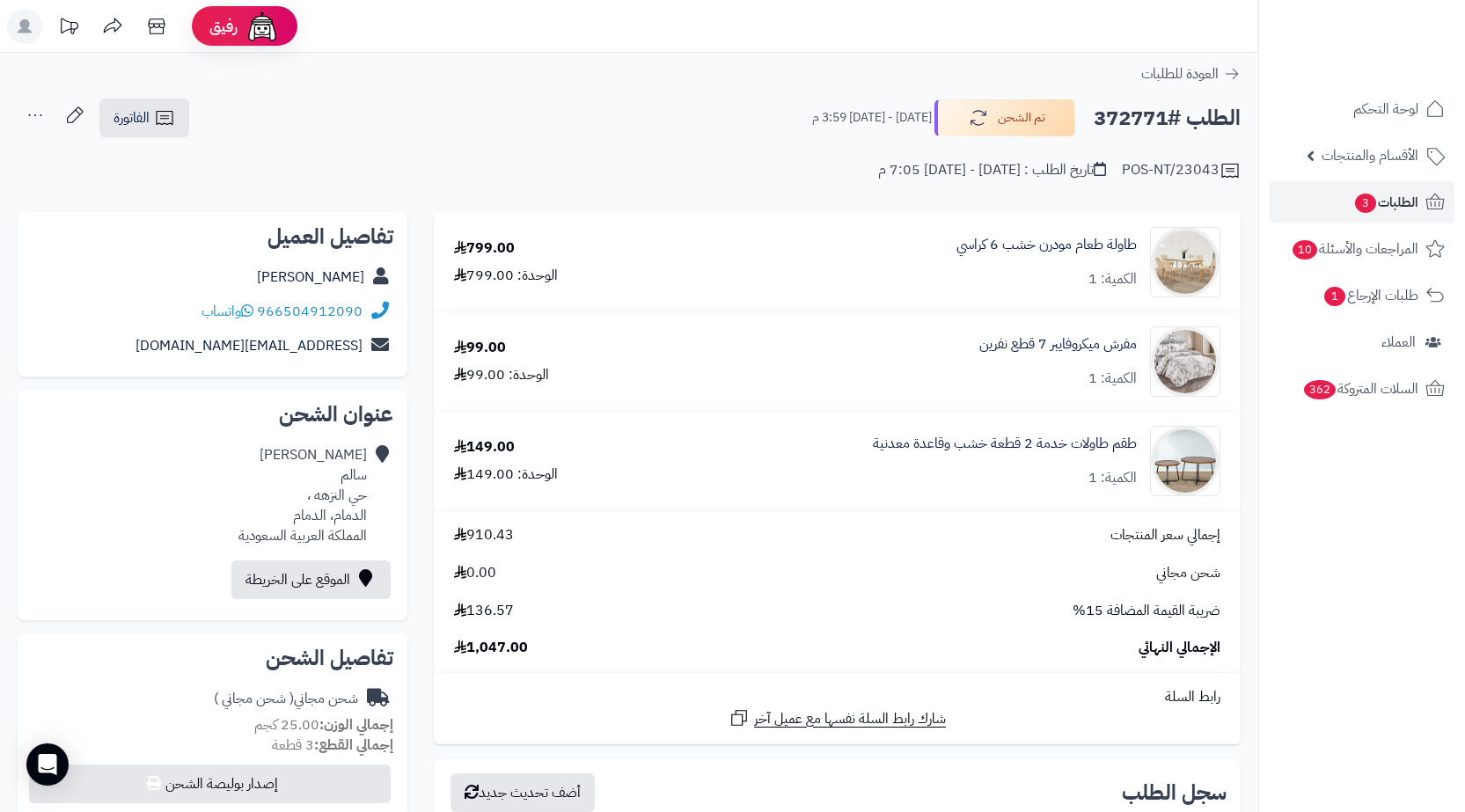
copy h2 "372771"
click at [1293, 217] on link "الطلبات 3" at bounding box center [1362, 202] width 184 height 42
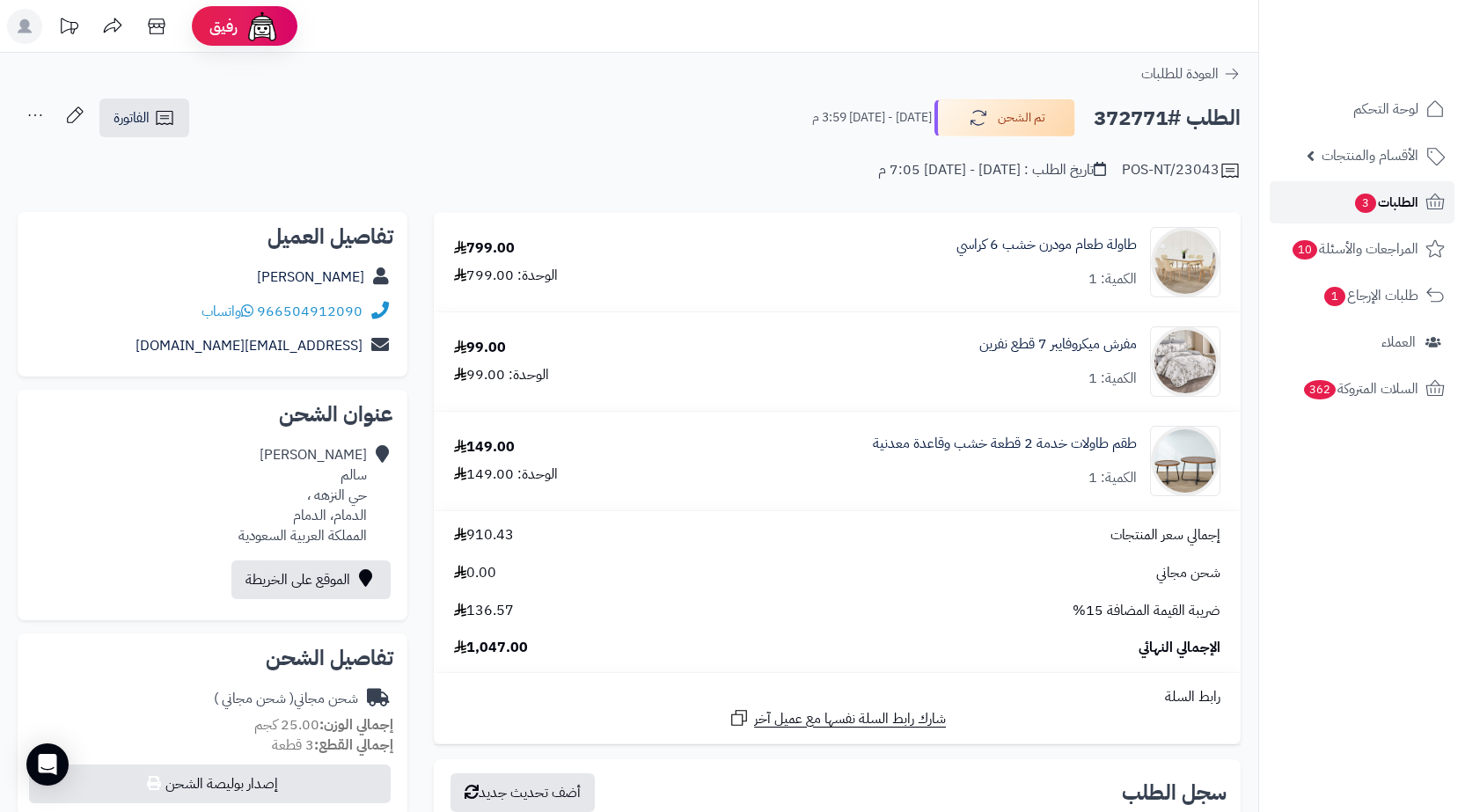
click at [1419, 202] on link "الطلبات 3" at bounding box center [1362, 202] width 184 height 42
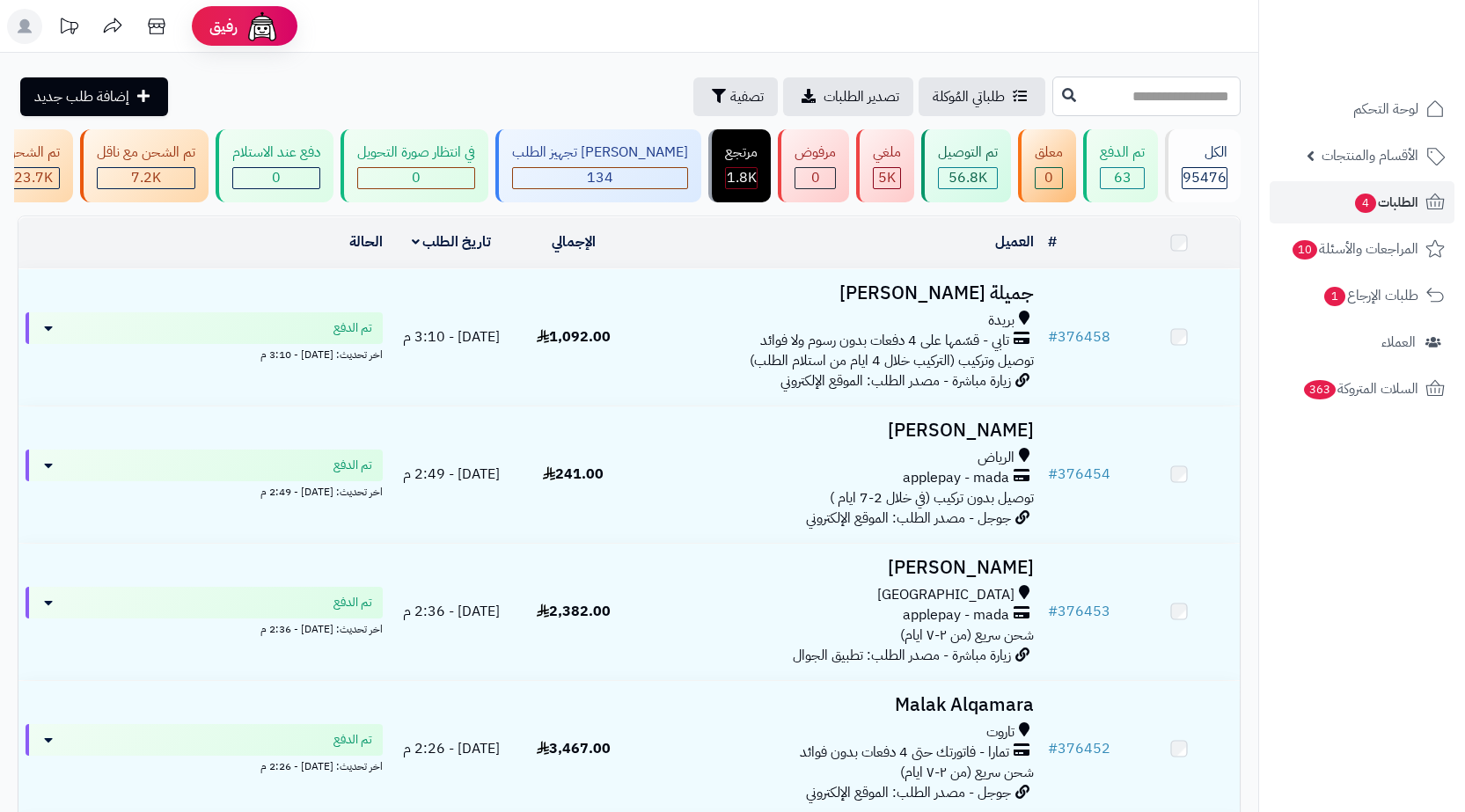
click at [1167, 98] on input "text" at bounding box center [1146, 96] width 188 height 39
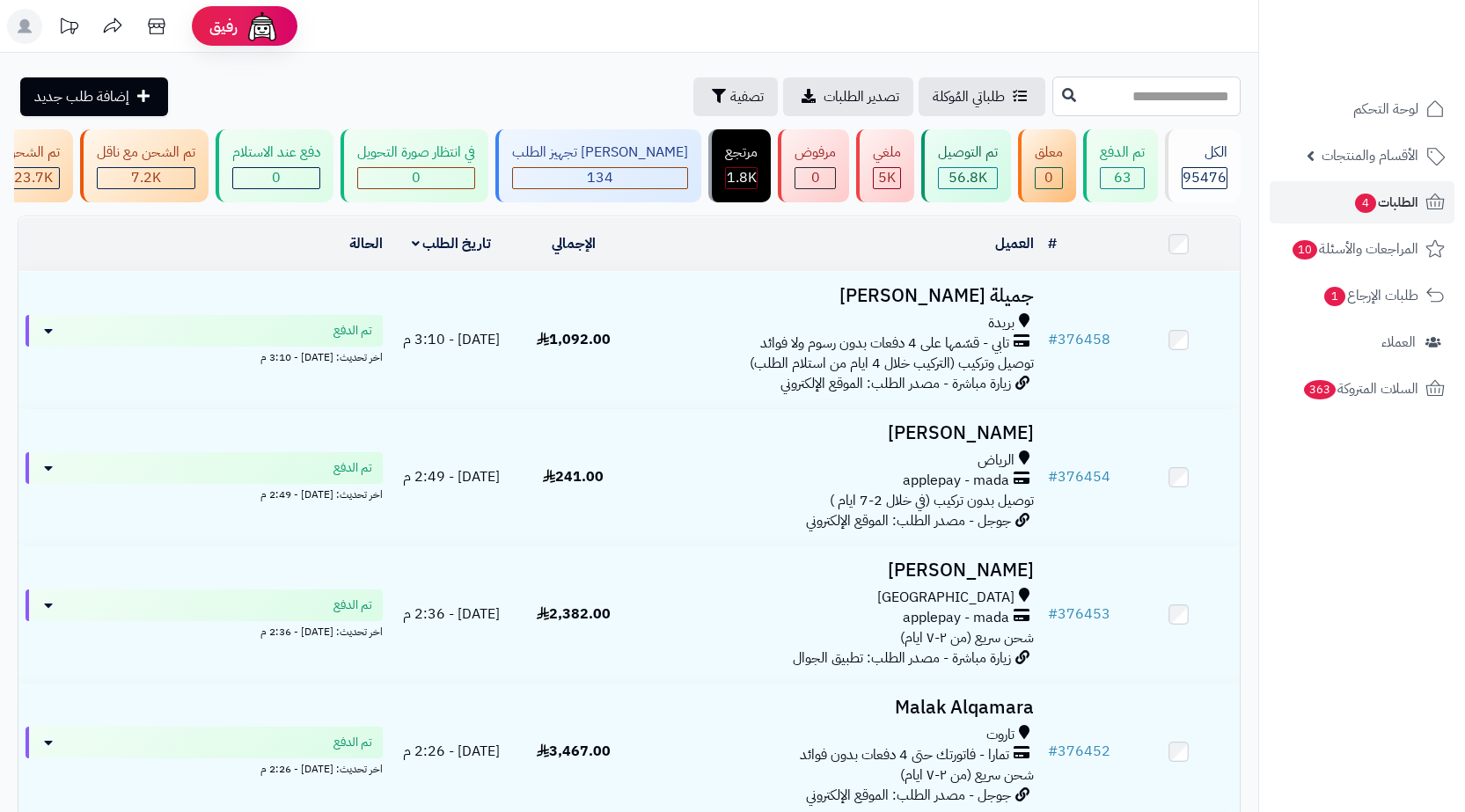
paste input "******"
type input "******"
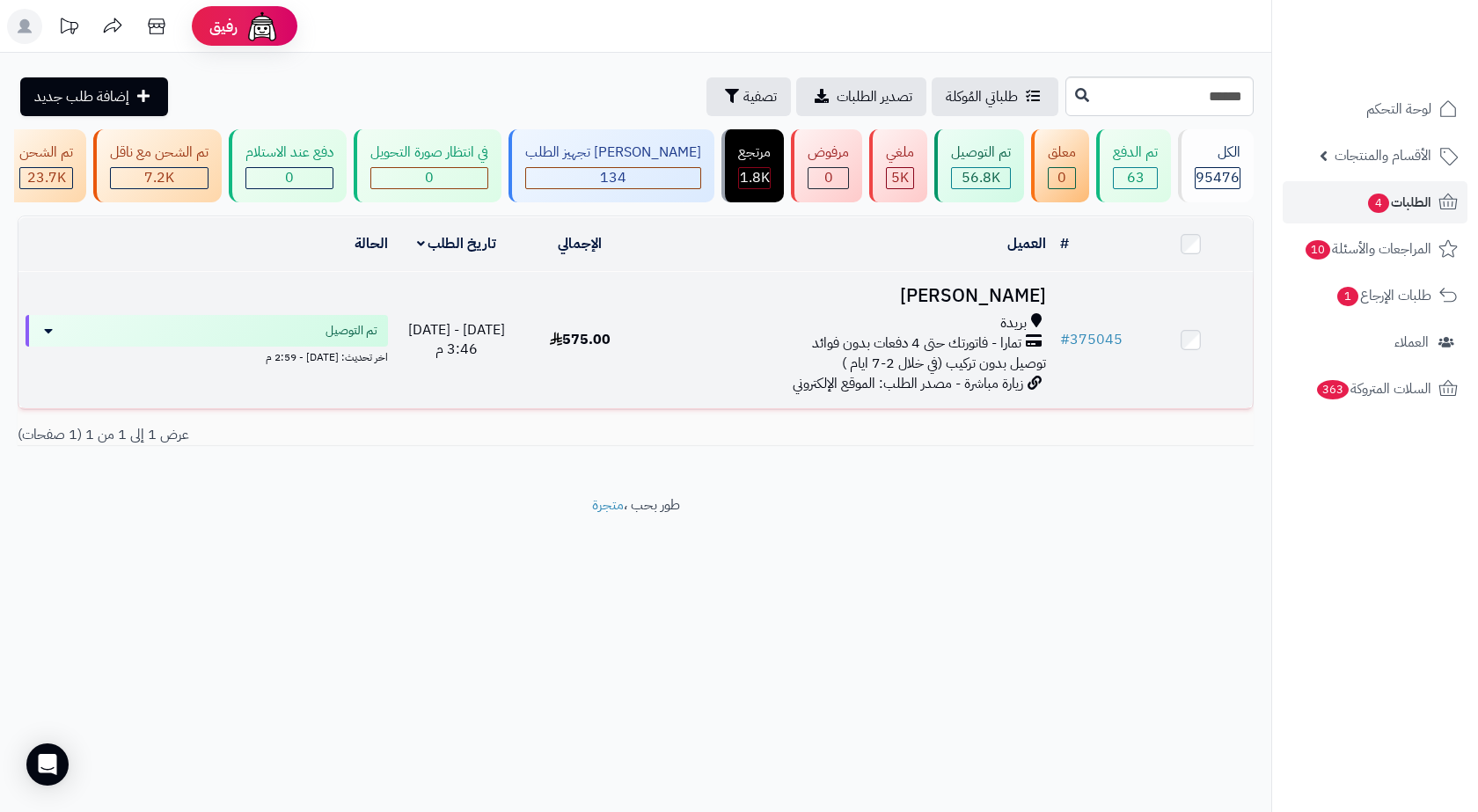
click at [930, 333] on div "بريدة" at bounding box center [848, 323] width 397 height 20
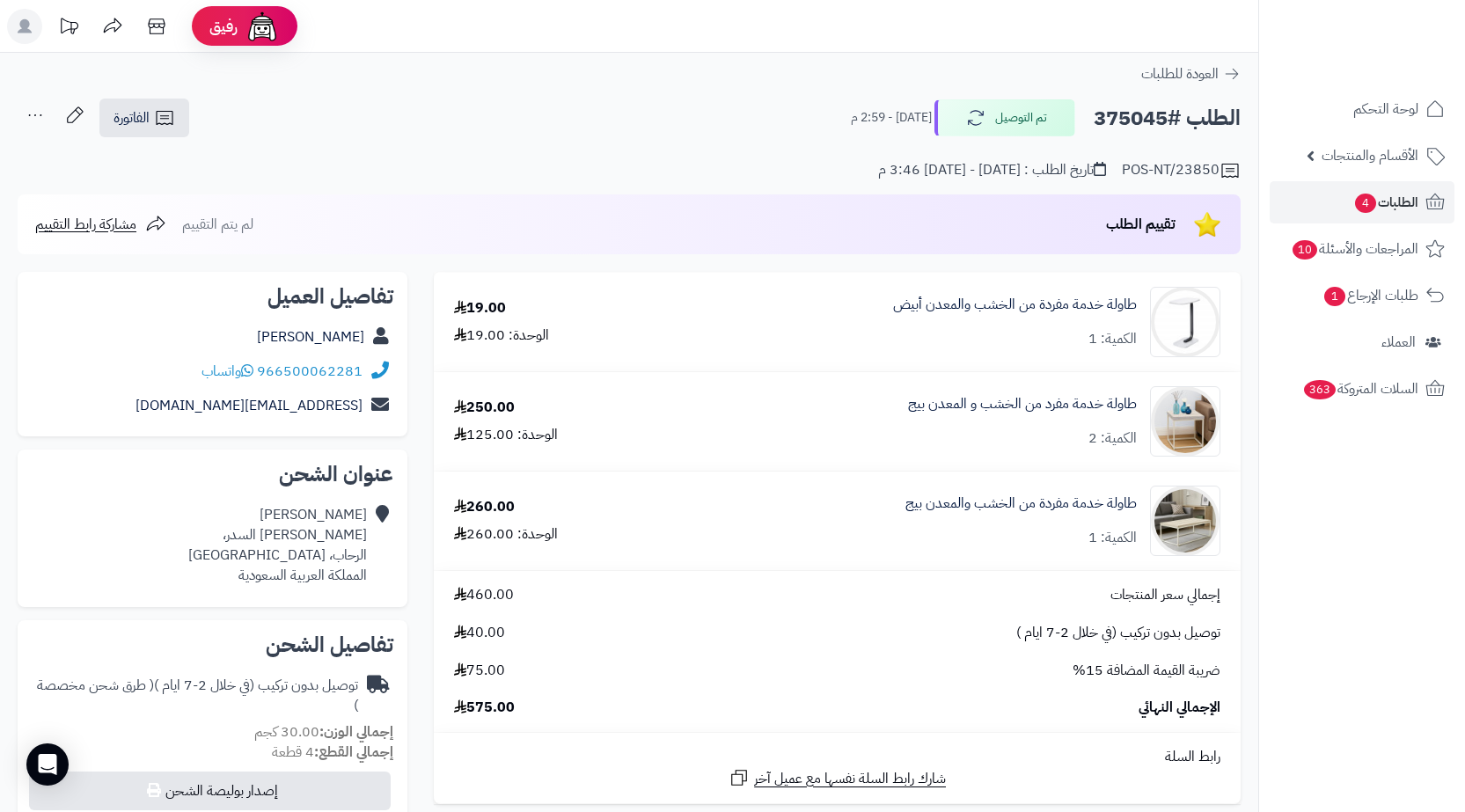
click at [1131, 121] on h2 "الطلب #375045" at bounding box center [1167, 118] width 147 height 37
copy h2 "375045"
drag, startPoint x: 366, startPoint y: 376, endPoint x: 277, endPoint y: 359, distance: 90.6
click at [259, 376] on div "966500062281 واتساب" at bounding box center [213, 371] width 362 height 35
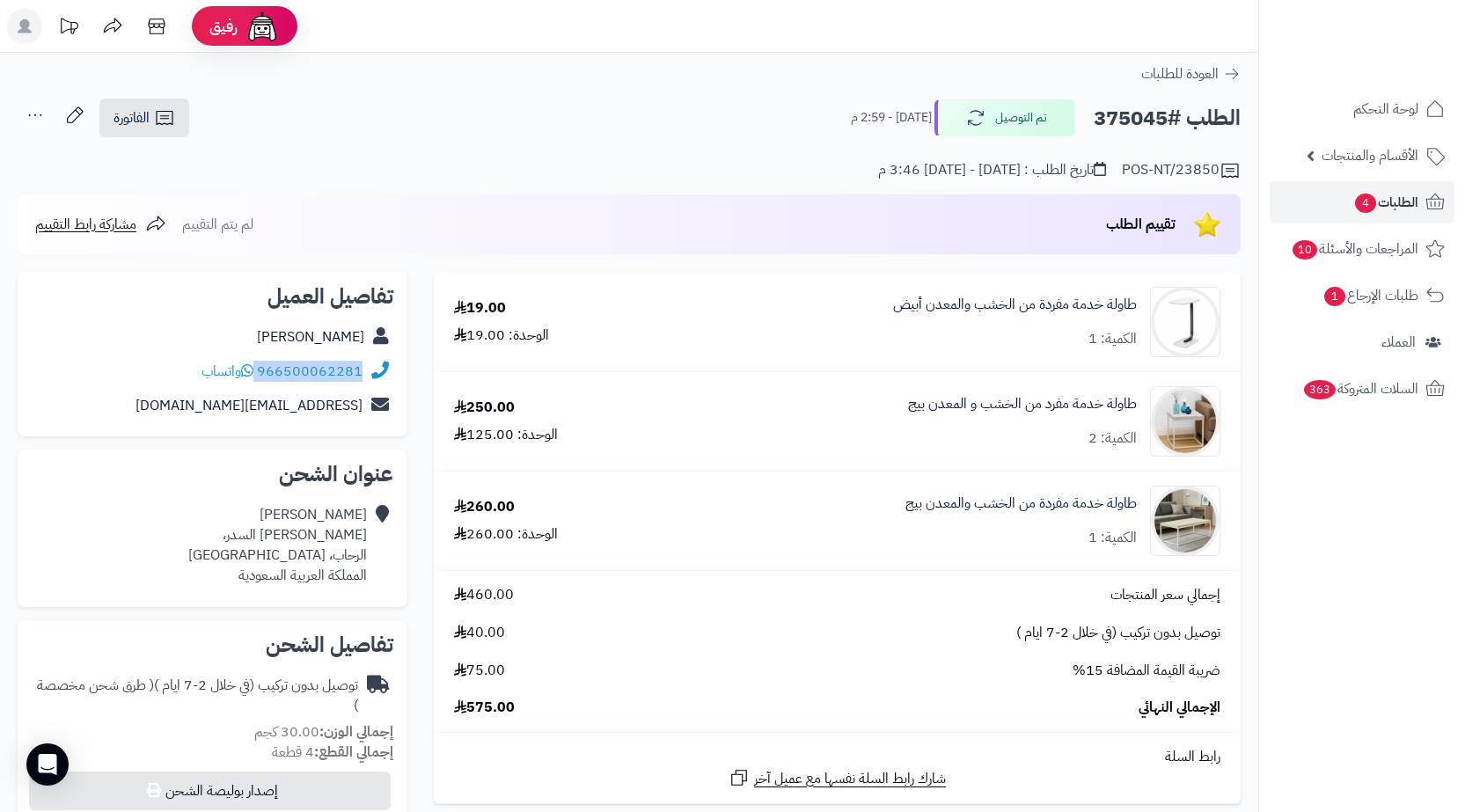
copy div "966500062281"
click at [1363, 214] on span "4" at bounding box center [1365, 203] width 23 height 21
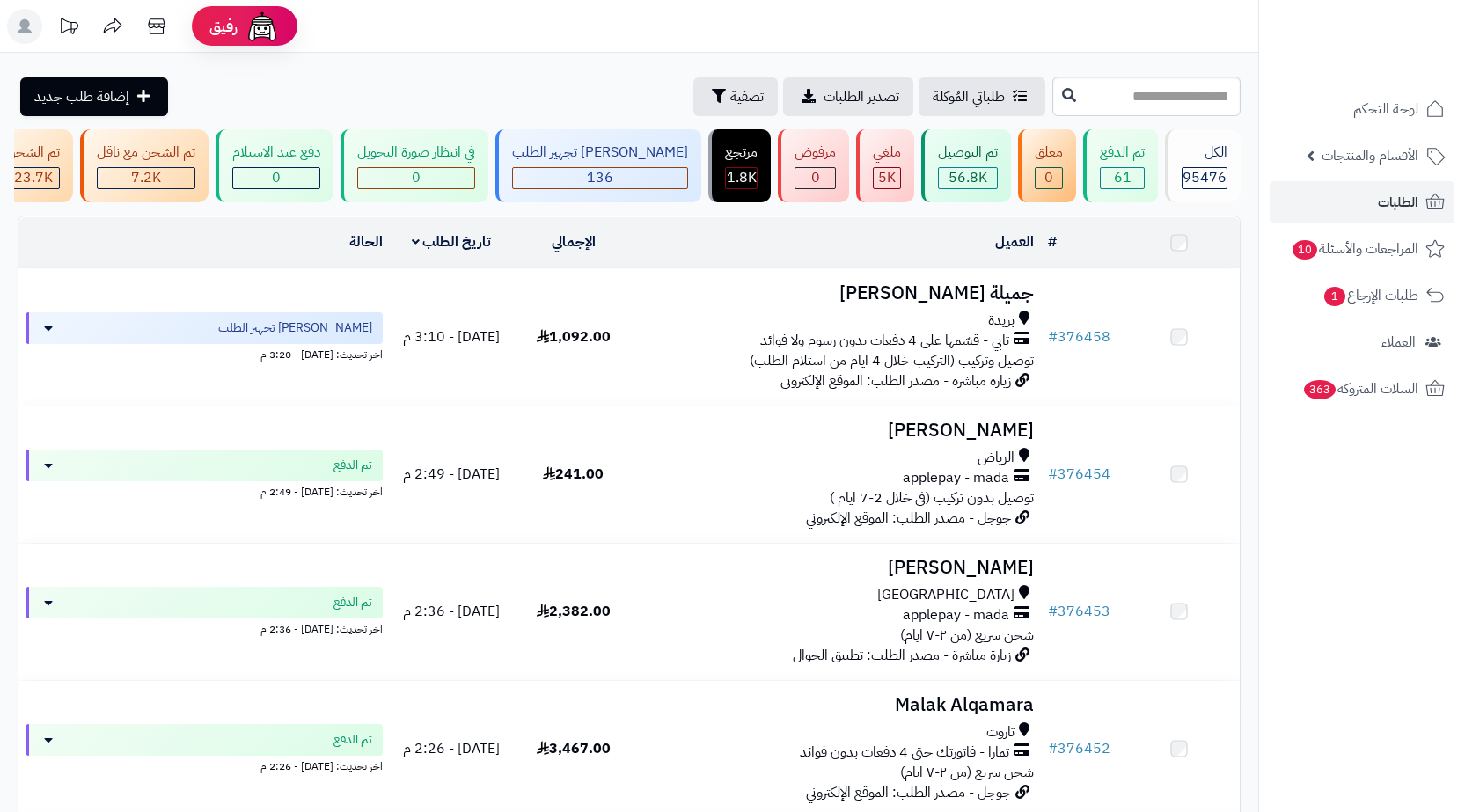
click at [1168, 105] on input "text" at bounding box center [1146, 96] width 188 height 39
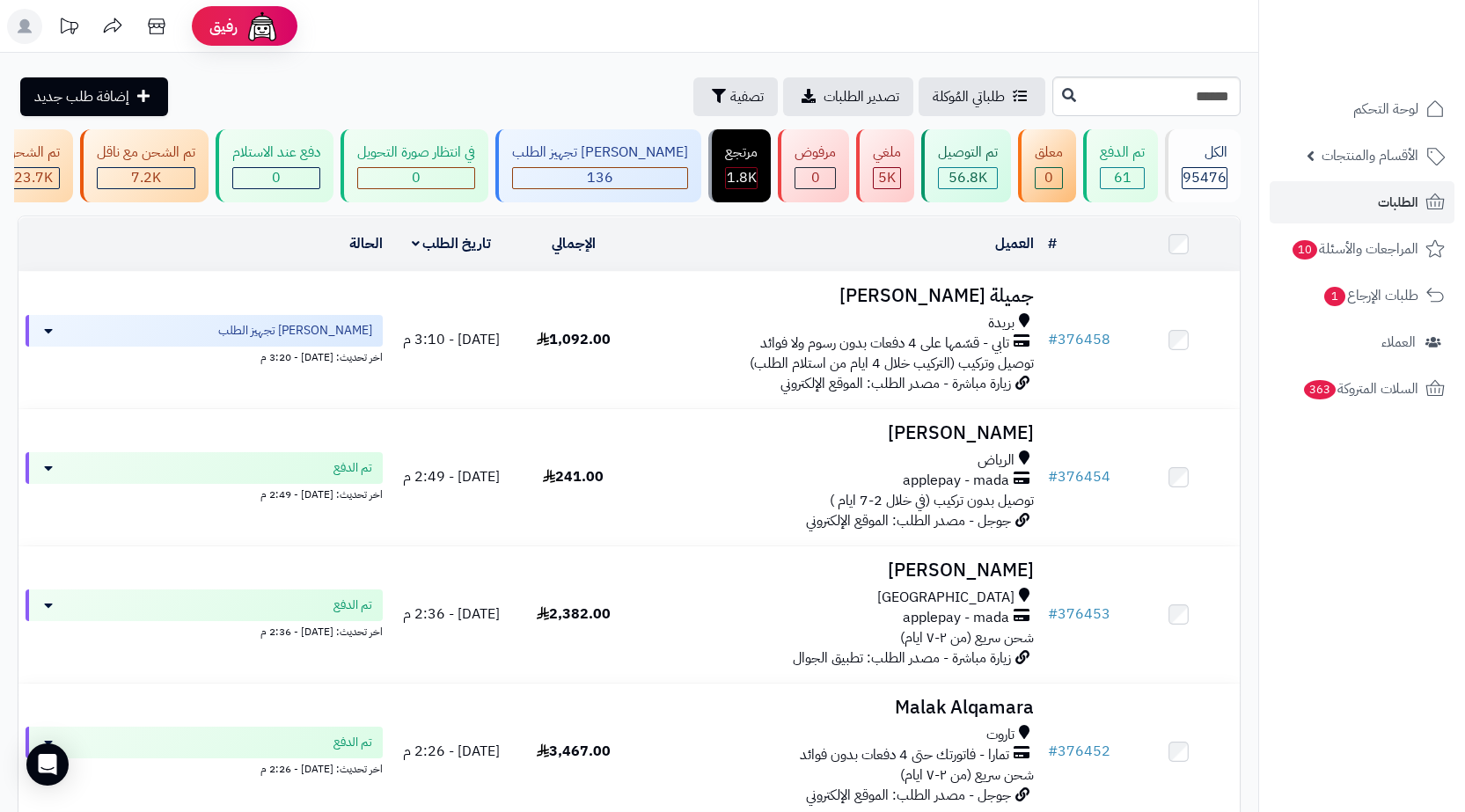
type input "******"
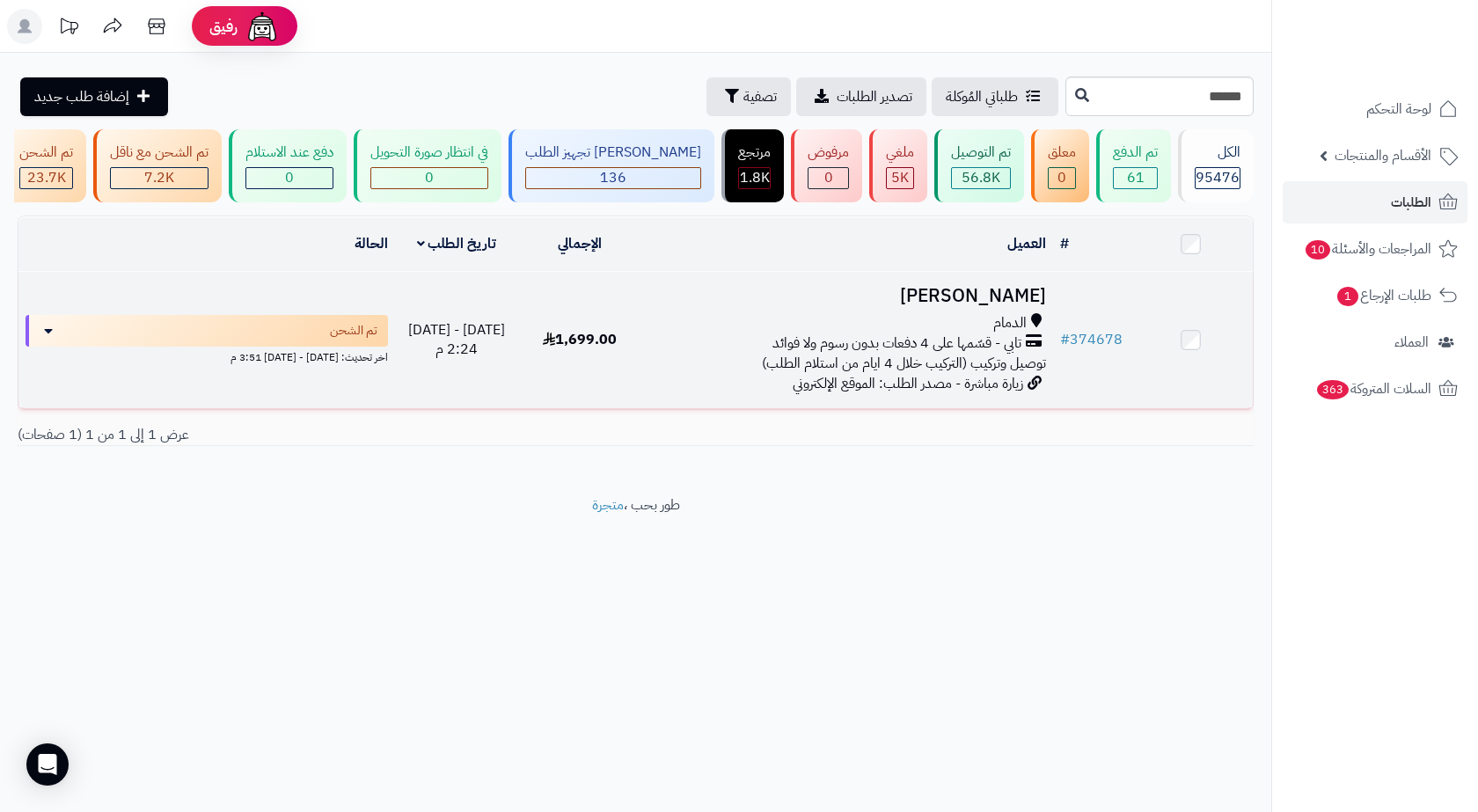
click at [954, 306] on h3 "[PERSON_NAME]" at bounding box center [848, 296] width 397 height 20
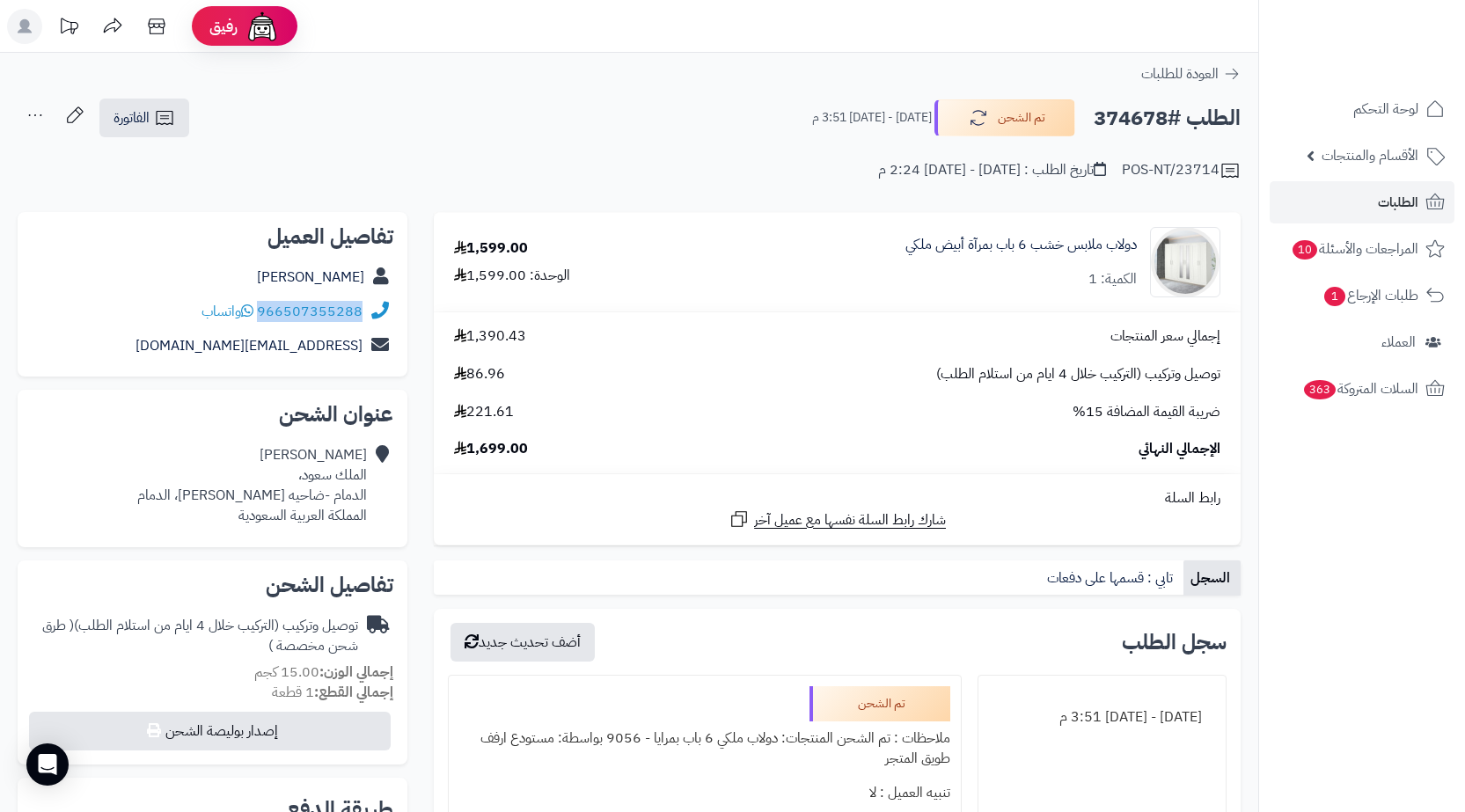
drag, startPoint x: 368, startPoint y: 310, endPoint x: 261, endPoint y: 316, distance: 107.2
click at [261, 316] on div "966507355288 واتساب" at bounding box center [213, 312] width 362 height 35
copy div "966507355288"
click at [1154, 108] on h2 "الطلب #374678" at bounding box center [1167, 118] width 147 height 37
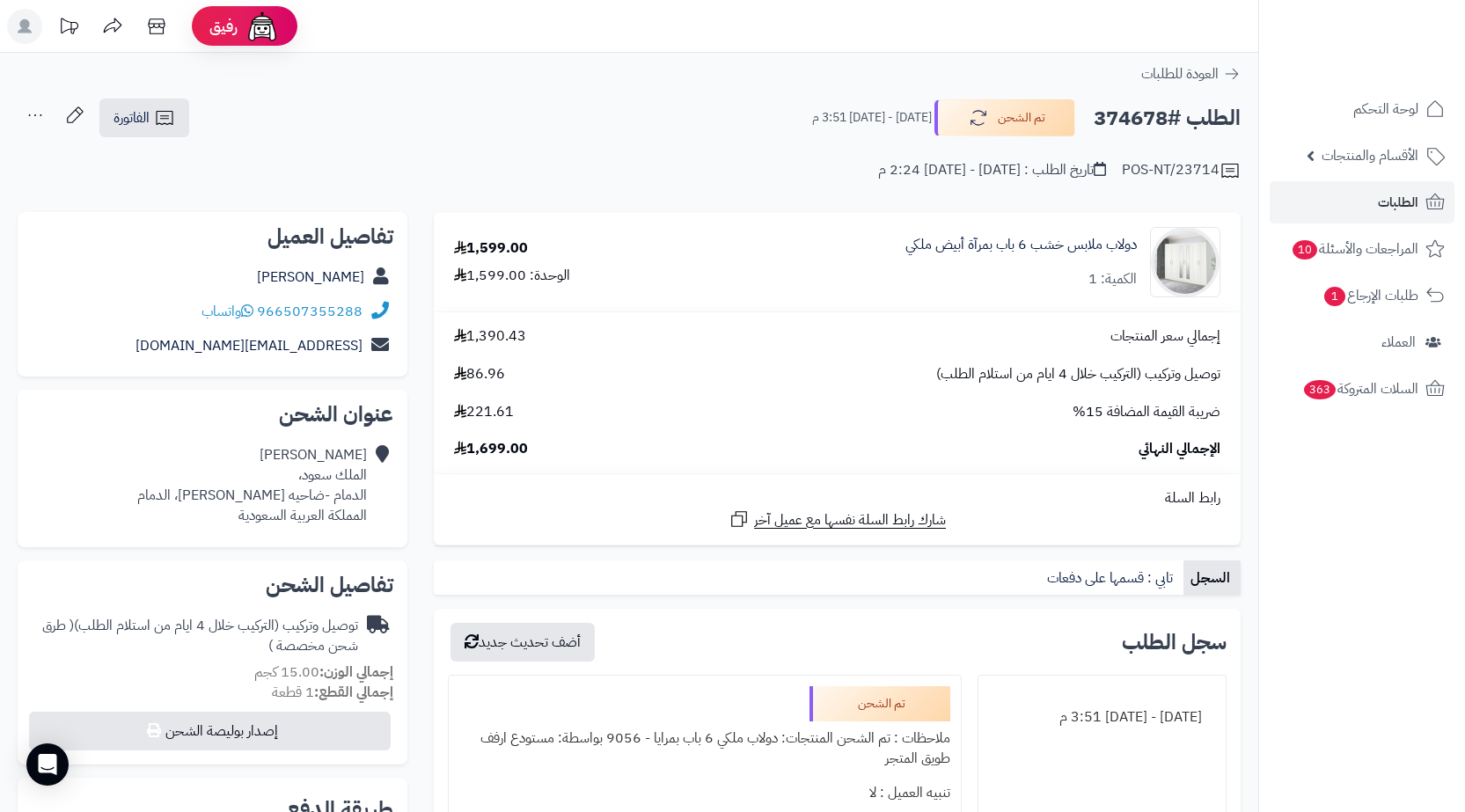
click at [1154, 108] on h2 "الطلب #374678" at bounding box center [1167, 118] width 147 height 37
copy h2 "374678"
click at [269, 488] on div "نوف صالح جغدمي الملك سعود، الدمام -ضاحيه الملك فهد، الدمام المملكة العربية السع…" at bounding box center [252, 485] width 230 height 80
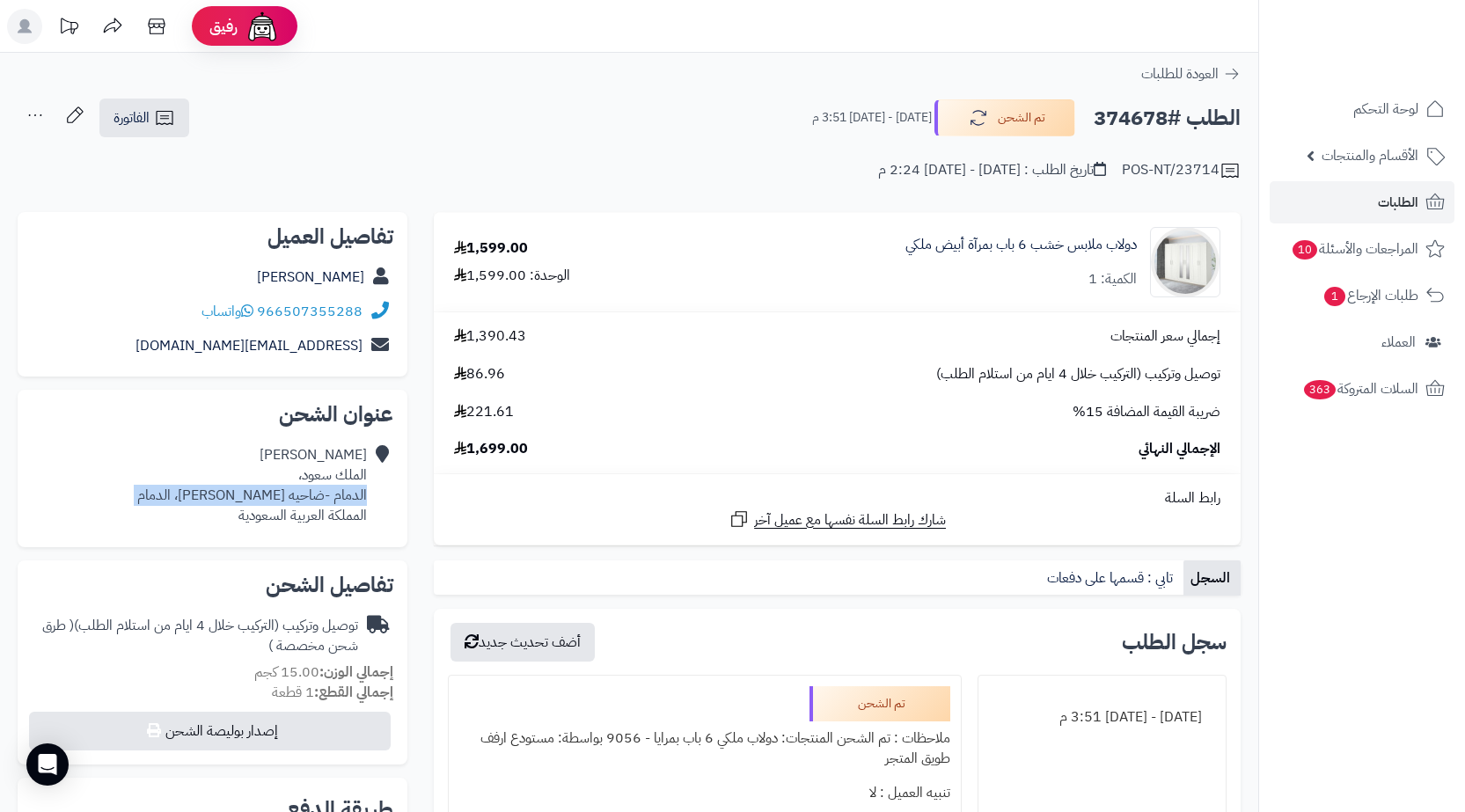
copy div "الدمام -ضاحيه الملك فهد، الدمام"
drag, startPoint x: 187, startPoint y: 119, endPoint x: 202, endPoint y: 142, distance: 27.5
click at [186, 120] on link "الفاتورة" at bounding box center [144, 118] width 90 height 38
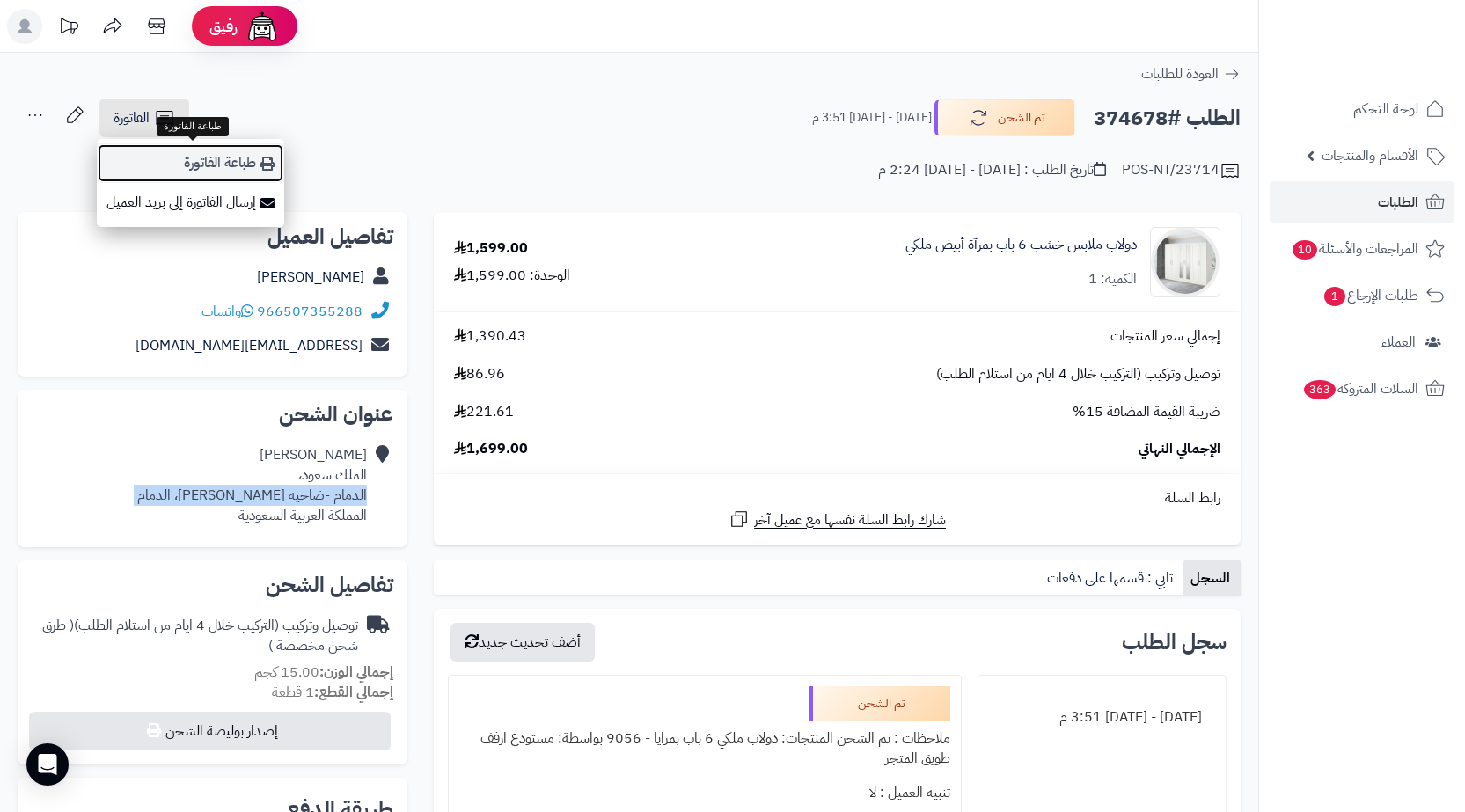
click at [205, 153] on link "طباعة الفاتورة" at bounding box center [191, 163] width 187 height 39
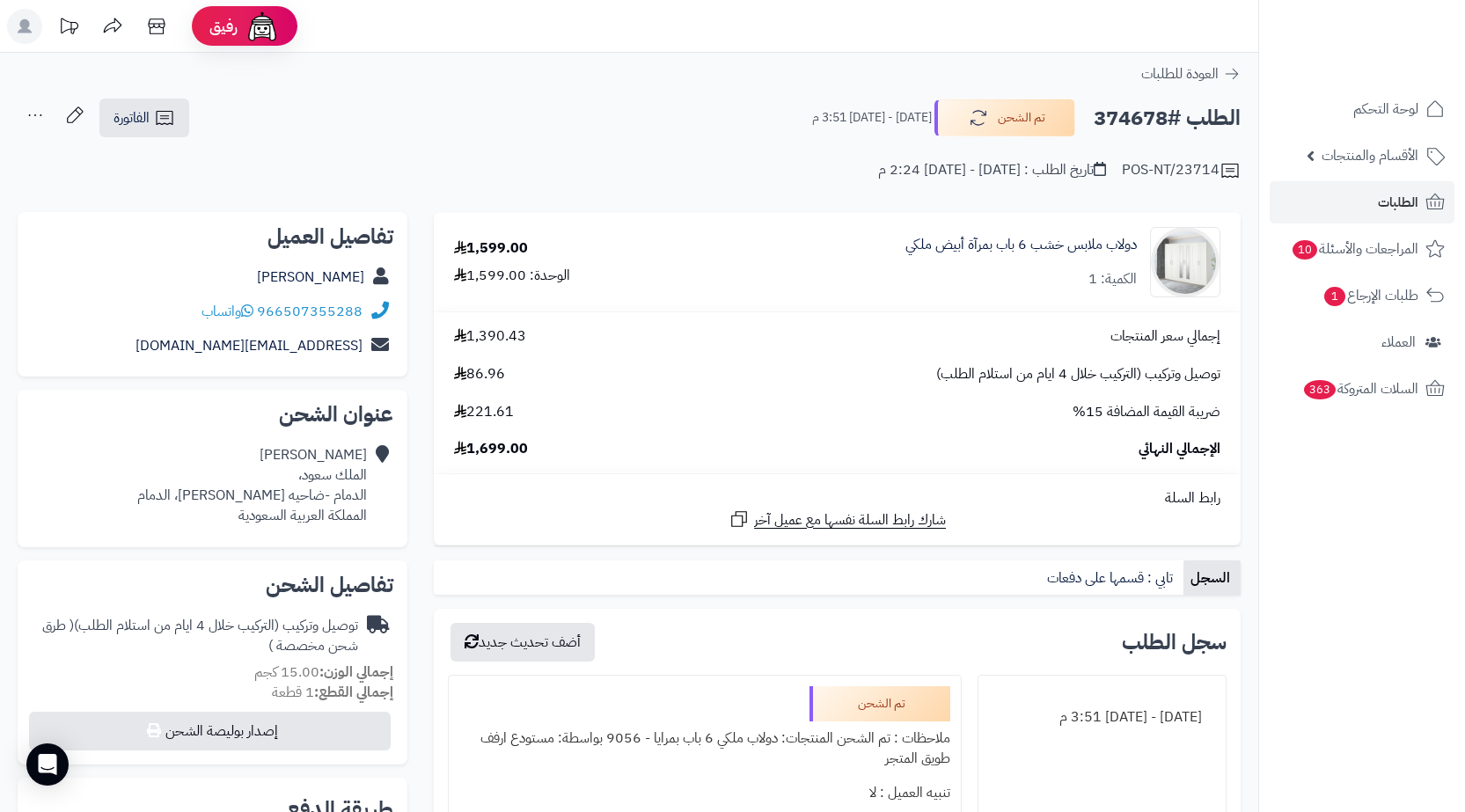
click at [1152, 114] on h2 "الطلب #374678" at bounding box center [1167, 118] width 147 height 37
copy h2 "374678"
